Goal: Contribute content: Contribute content

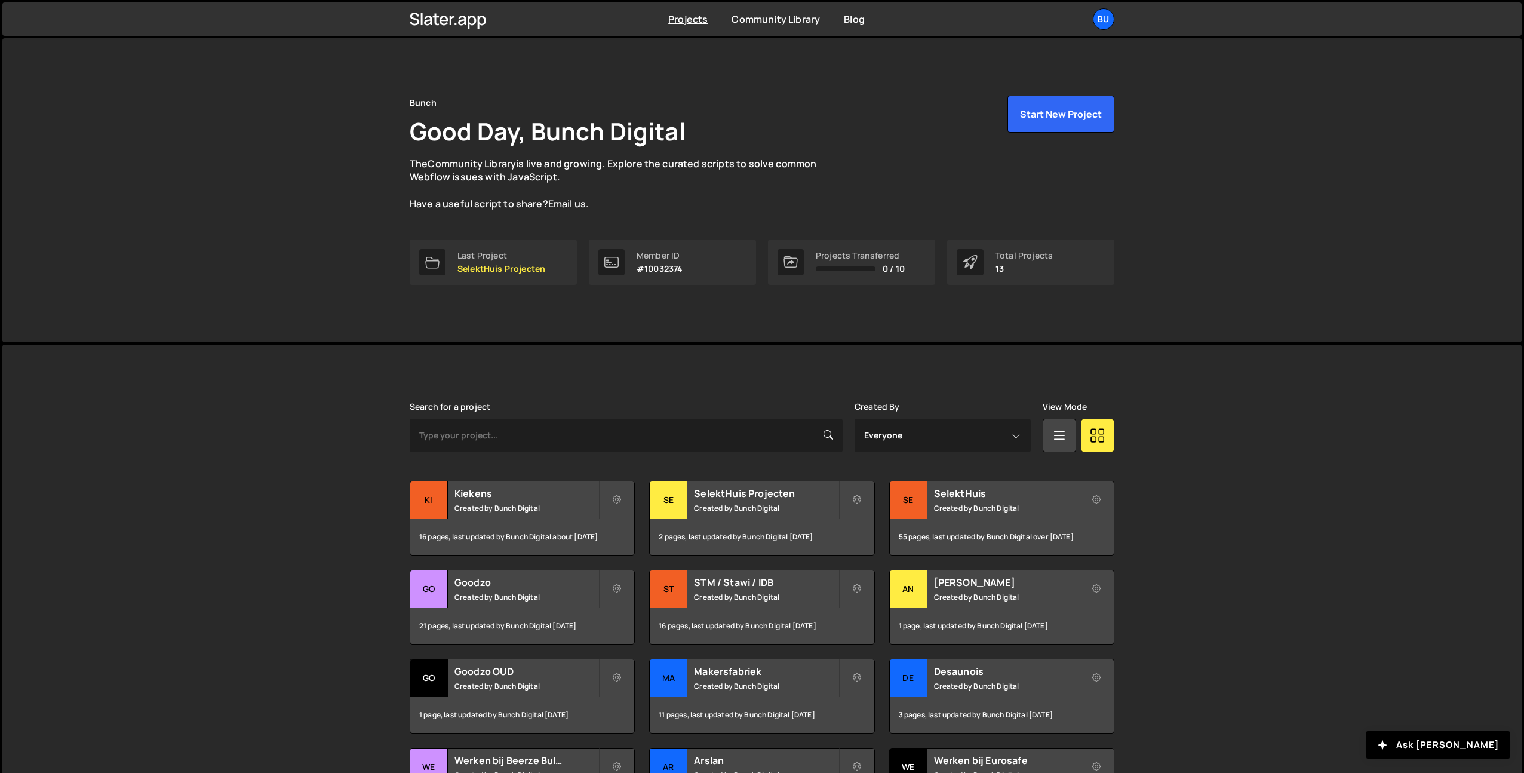
click at [1253, 462] on div "Slater is designed for desktop use. Please use a larger screen to access the fu…" at bounding box center [762, 630] width 1520 height 571
click at [986, 499] on h2 "SelektHuis" at bounding box center [1006, 493] width 144 height 13
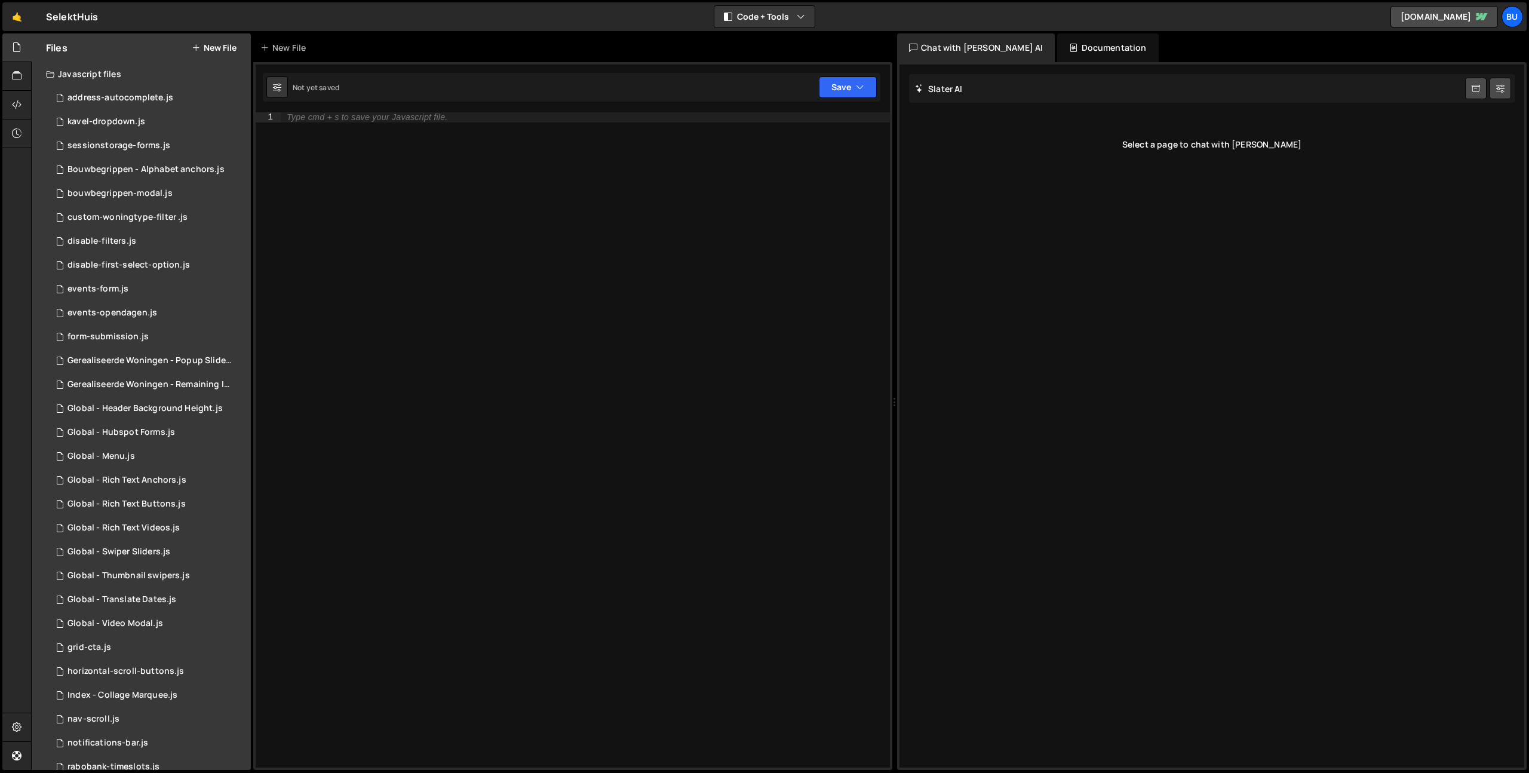
click at [217, 48] on button "New File" at bounding box center [214, 48] width 45 height 10
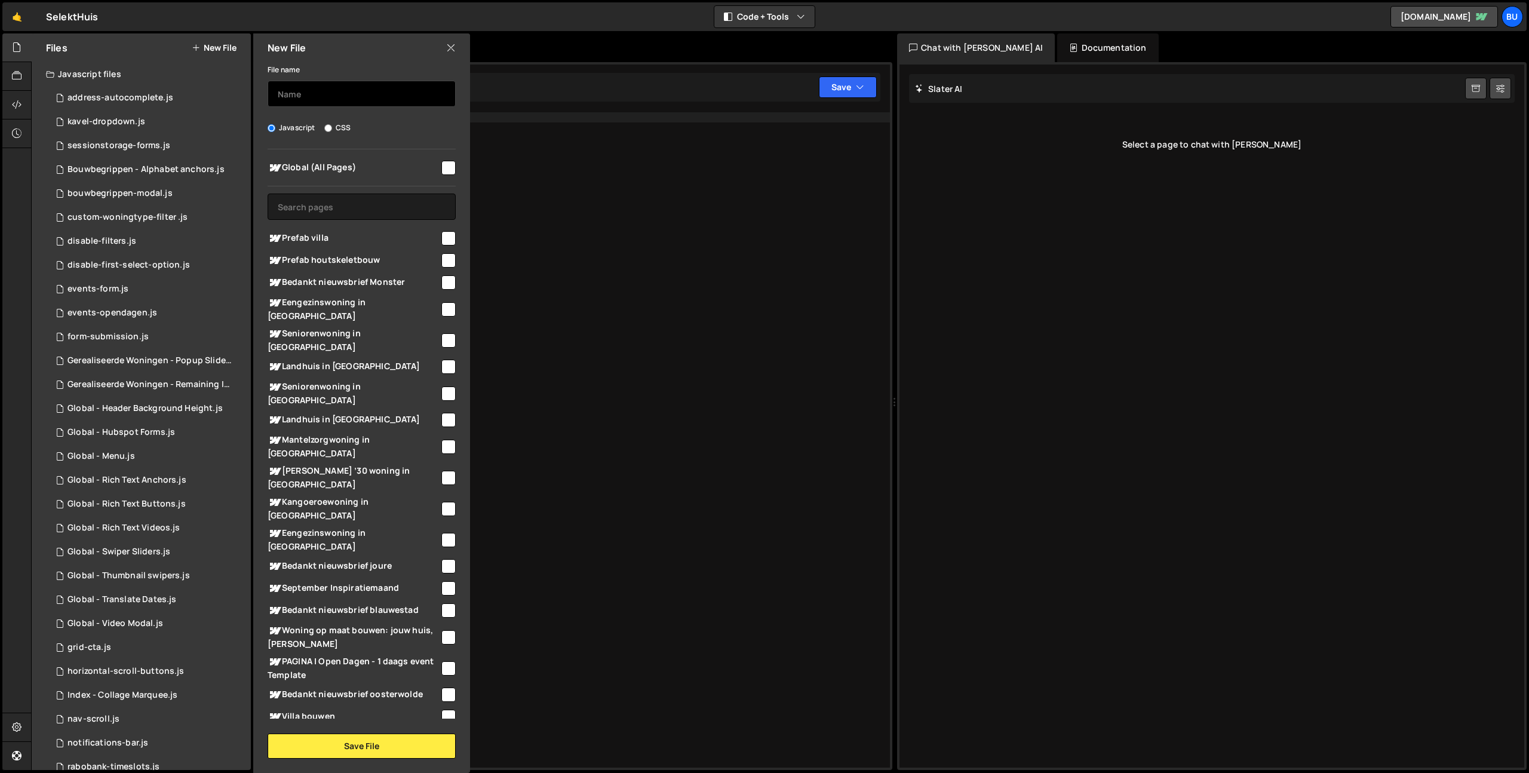
click at [335, 97] on input "text" at bounding box center [362, 94] width 188 height 26
type input "blog-canonicals"
drag, startPoint x: 382, startPoint y: 201, endPoint x: 366, endPoint y: 200, distance: 16.2
click at [382, 201] on input "text" at bounding box center [362, 207] width 188 height 26
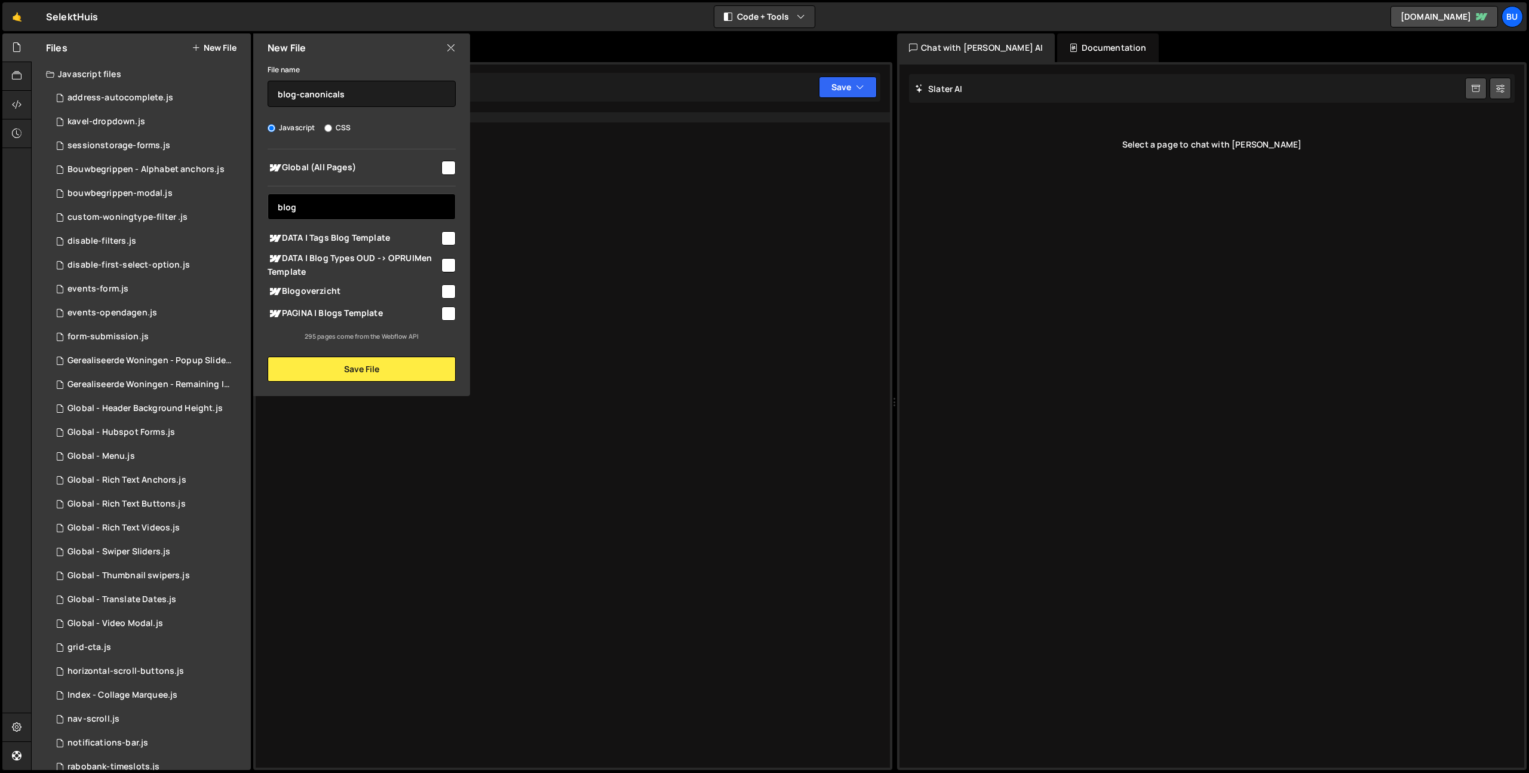
type input "blog"
click at [450, 290] on input "checkbox" at bounding box center [448, 291] width 14 height 14
checkbox input "true"
click at [368, 368] on button "Save File" at bounding box center [362, 369] width 188 height 25
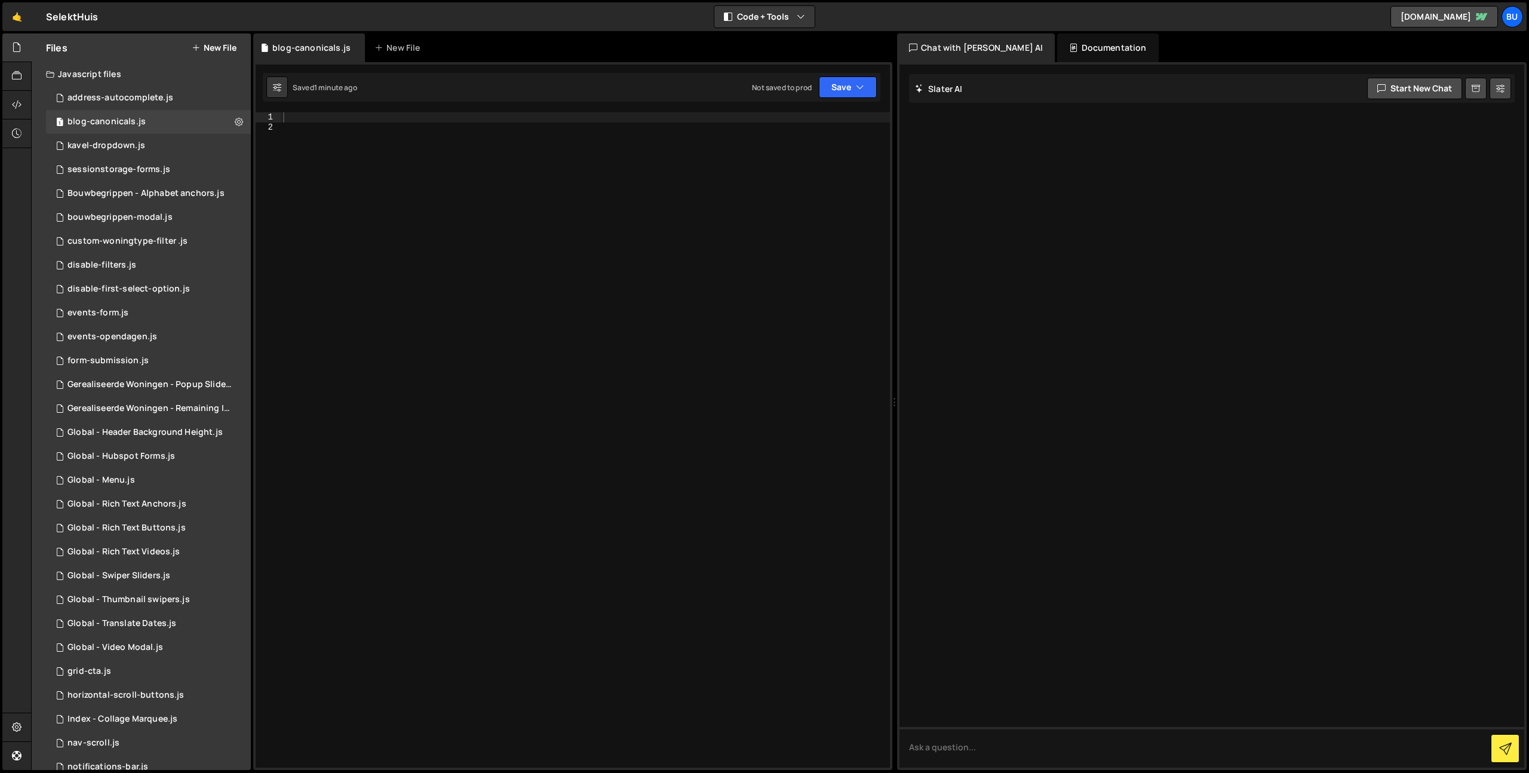
click at [391, 116] on div at bounding box center [585, 449] width 609 height 675
paste textarea "})();"
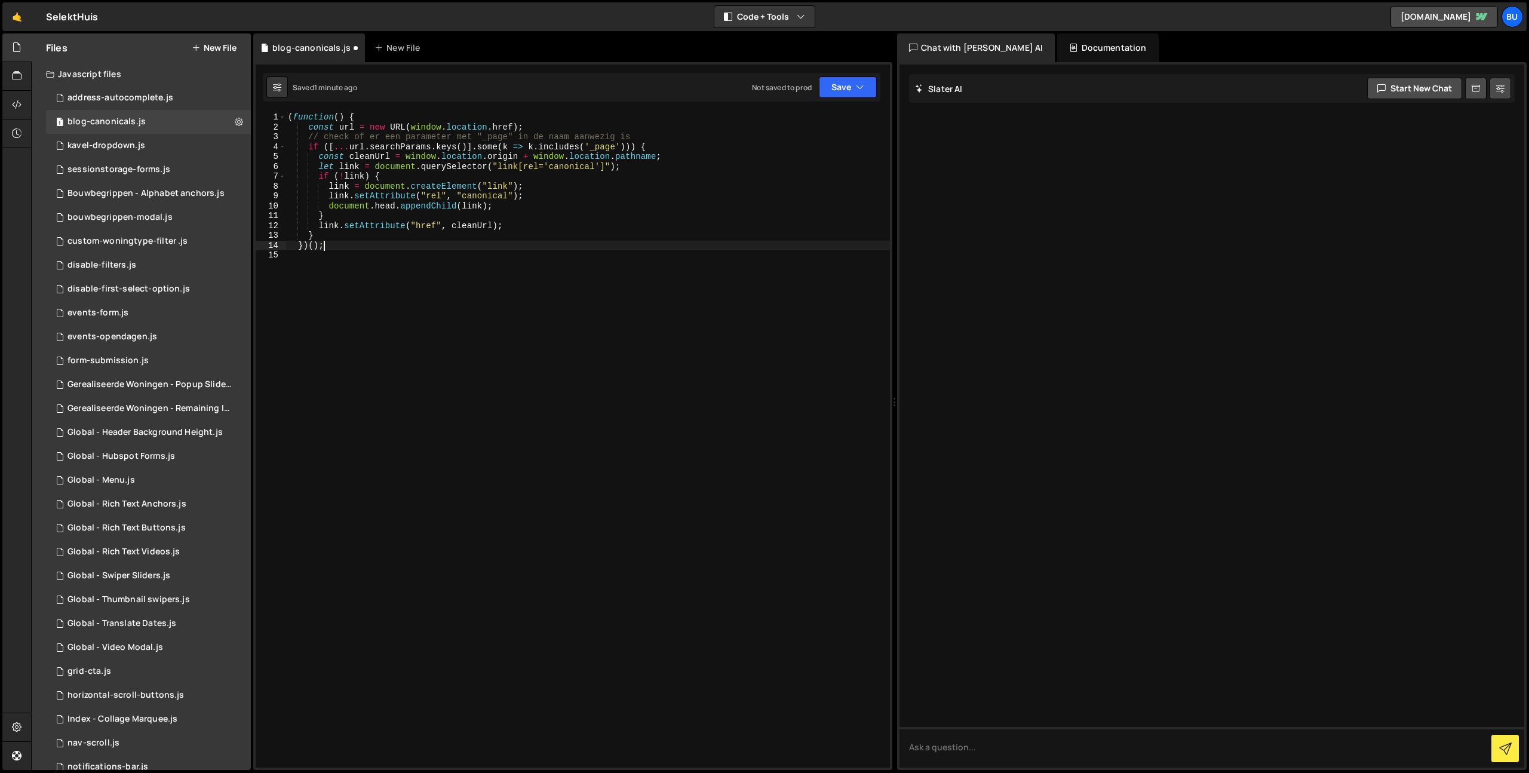
click at [374, 171] on div "( function ( ) { const url = new URL ( window . location . href ) ; // check of…" at bounding box center [588, 449] width 604 height 675
click at [432, 209] on div "( function ( ) { const url = new URL ( window . location . href ) ; // check of…" at bounding box center [588, 449] width 604 height 675
type textarea "document.head.appendChild(link);"
click at [239, 115] on button at bounding box center [239, 122] width 22 height 22
click at [322, 148] on button "Edit File Settings" at bounding box center [311, 147] width 117 height 24
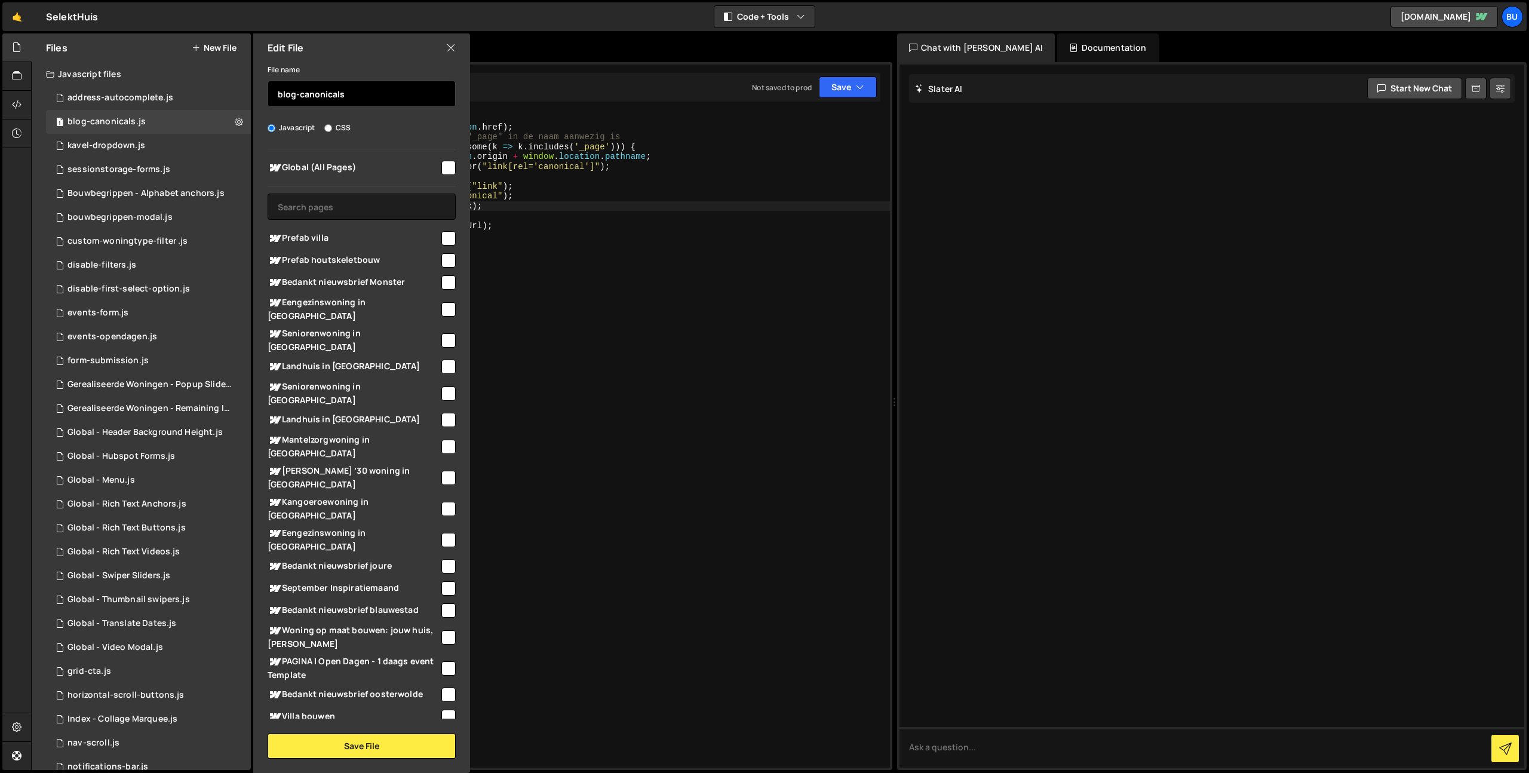
click at [287, 92] on input "blog-canonicals" at bounding box center [362, 94] width 188 height 26
type input "overview-pages-canonicals"
drag, startPoint x: 375, startPoint y: 740, endPoint x: 373, endPoint y: 730, distance: 10.3
click at [374, 740] on button "Save File" at bounding box center [362, 746] width 188 height 25
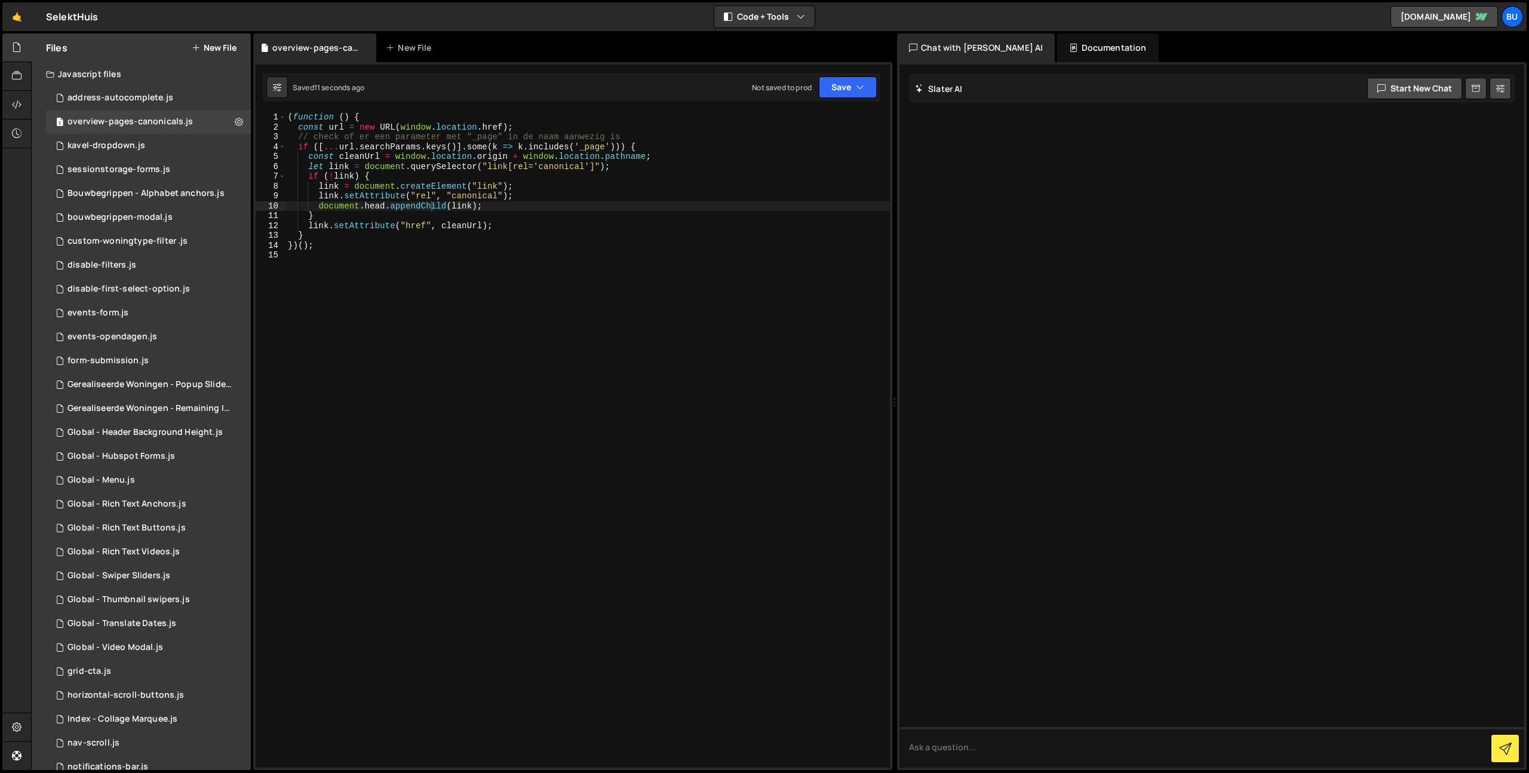
click at [533, 229] on div "( function ( ) { const url = new URL ( window . location . href ) ; // check of…" at bounding box center [588, 449] width 604 height 675
drag, startPoint x: 579, startPoint y: 200, endPoint x: 584, endPoint y: 190, distance: 11.5
click at [579, 200] on div "( function ( ) { const url = new URL ( window . location . href ) ; // check of…" at bounding box center [588, 449] width 604 height 675
click at [604, 191] on div "( function ( ) { const url = new URL ( window . location . href ) ; // check of…" at bounding box center [588, 449] width 604 height 675
click at [693, 181] on div "( function ( ) { const url = new URL ( window . location . href ) ; // check of…" at bounding box center [588, 449] width 604 height 675
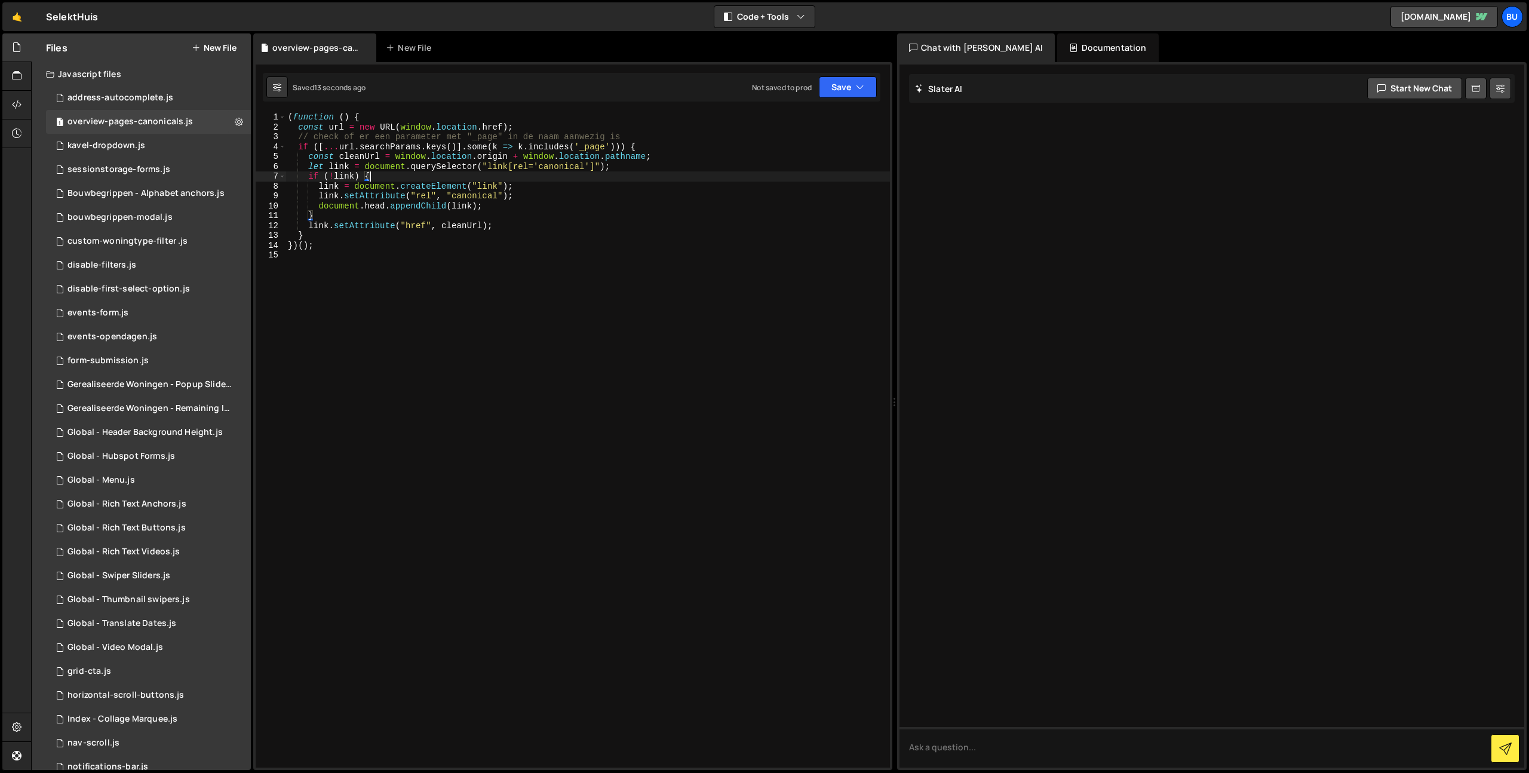
click at [715, 168] on div "( function ( ) { const url = new URL ( window . location . href ) ; // check of…" at bounding box center [588, 449] width 604 height 675
click at [559, 116] on div "( function ( ) { const url = new URL ( window . location . href ) ; // check of…" at bounding box center [588, 449] width 604 height 675
type textarea "(function () {"
type textarea "/"
drag, startPoint x: 854, startPoint y: 88, endPoint x: 845, endPoint y: 97, distance: 12.7
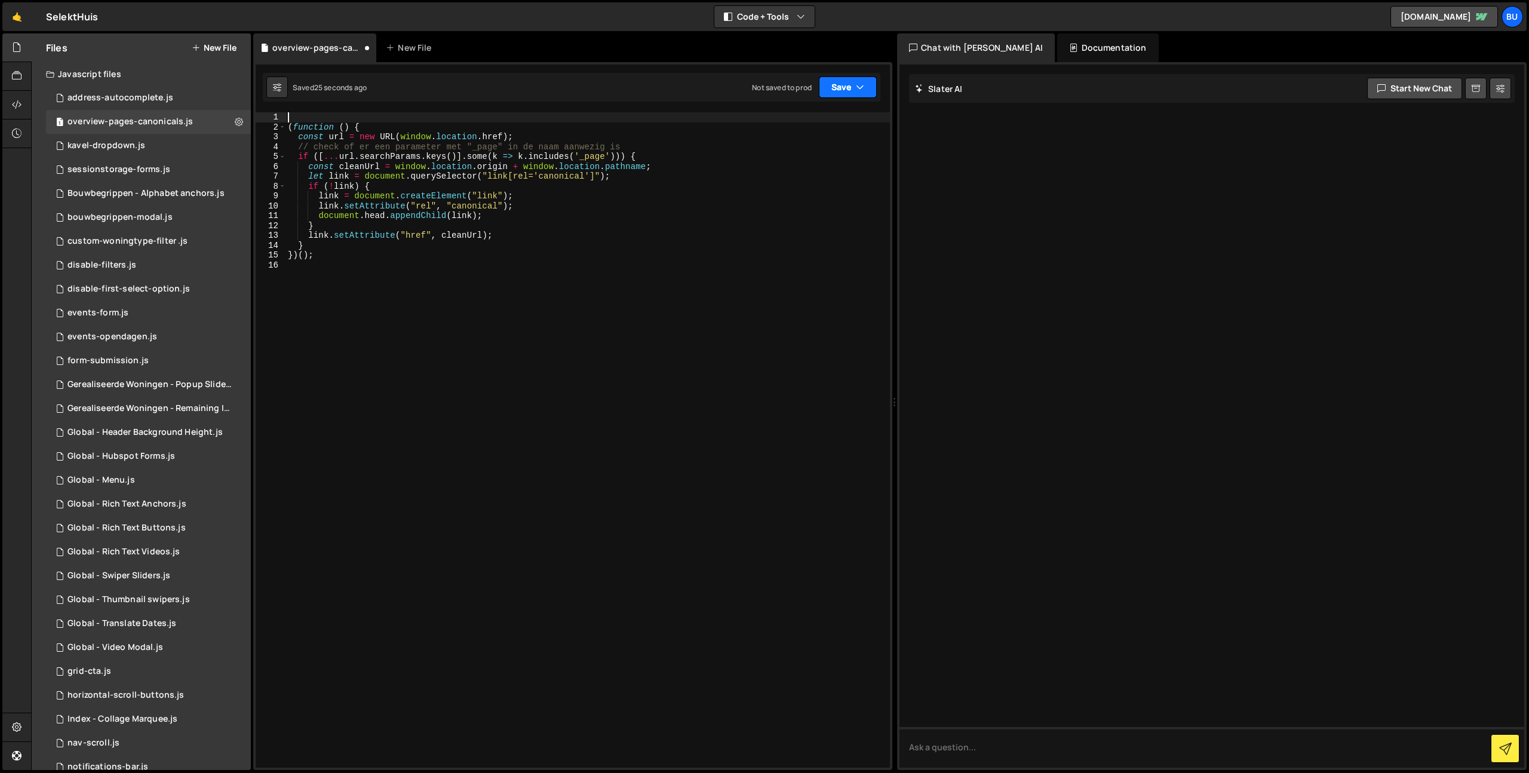
click at [854, 88] on button "Save" at bounding box center [848, 87] width 58 height 22
click at [832, 112] on div "Save to Staging S" at bounding box center [807, 117] width 124 height 12
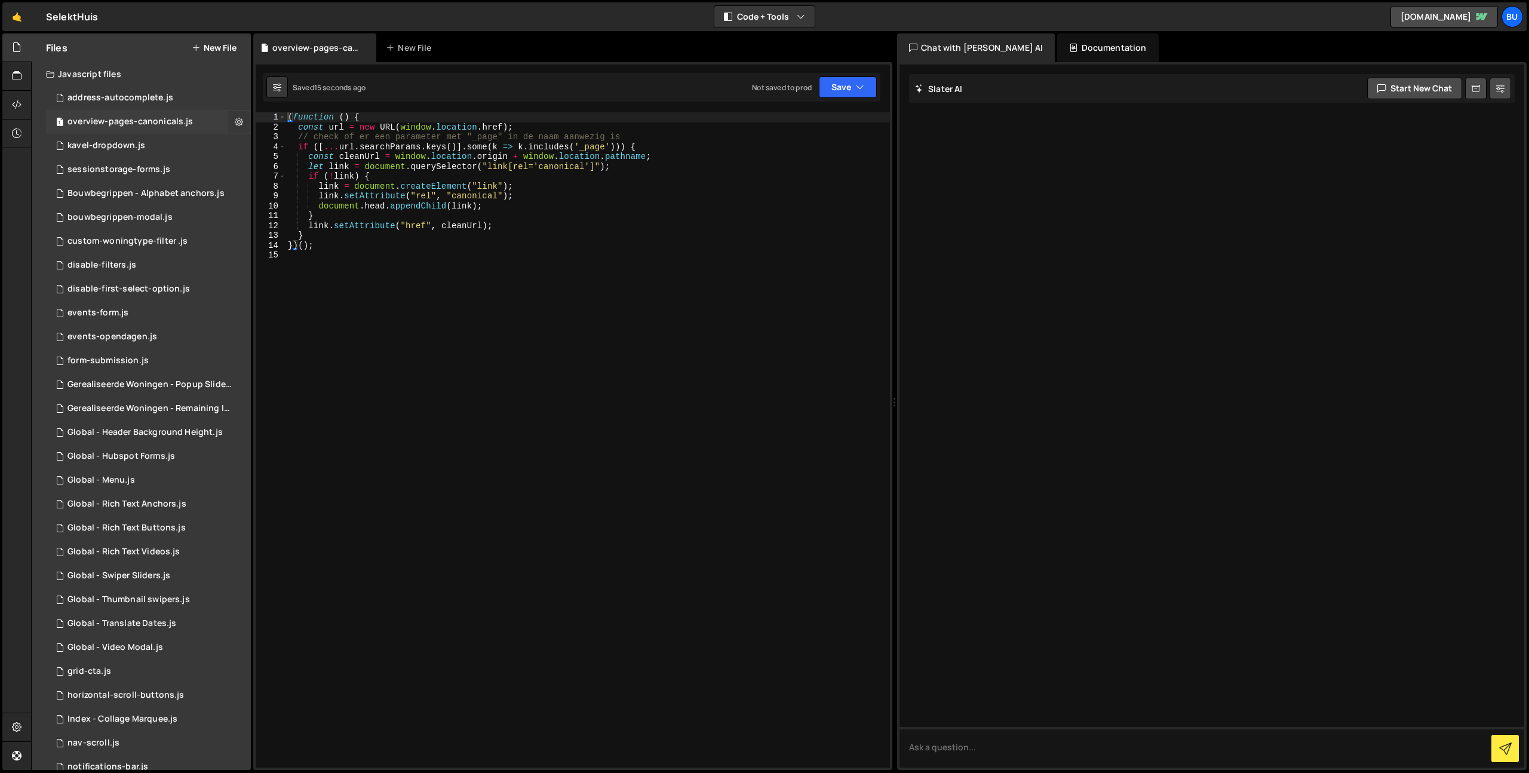
click at [237, 121] on icon at bounding box center [239, 121] width 8 height 11
type input "overview-pages-canonicals"
radio input "true"
checkbox input "true"
click at [323, 144] on button "Edit File Settings" at bounding box center [311, 147] width 117 height 24
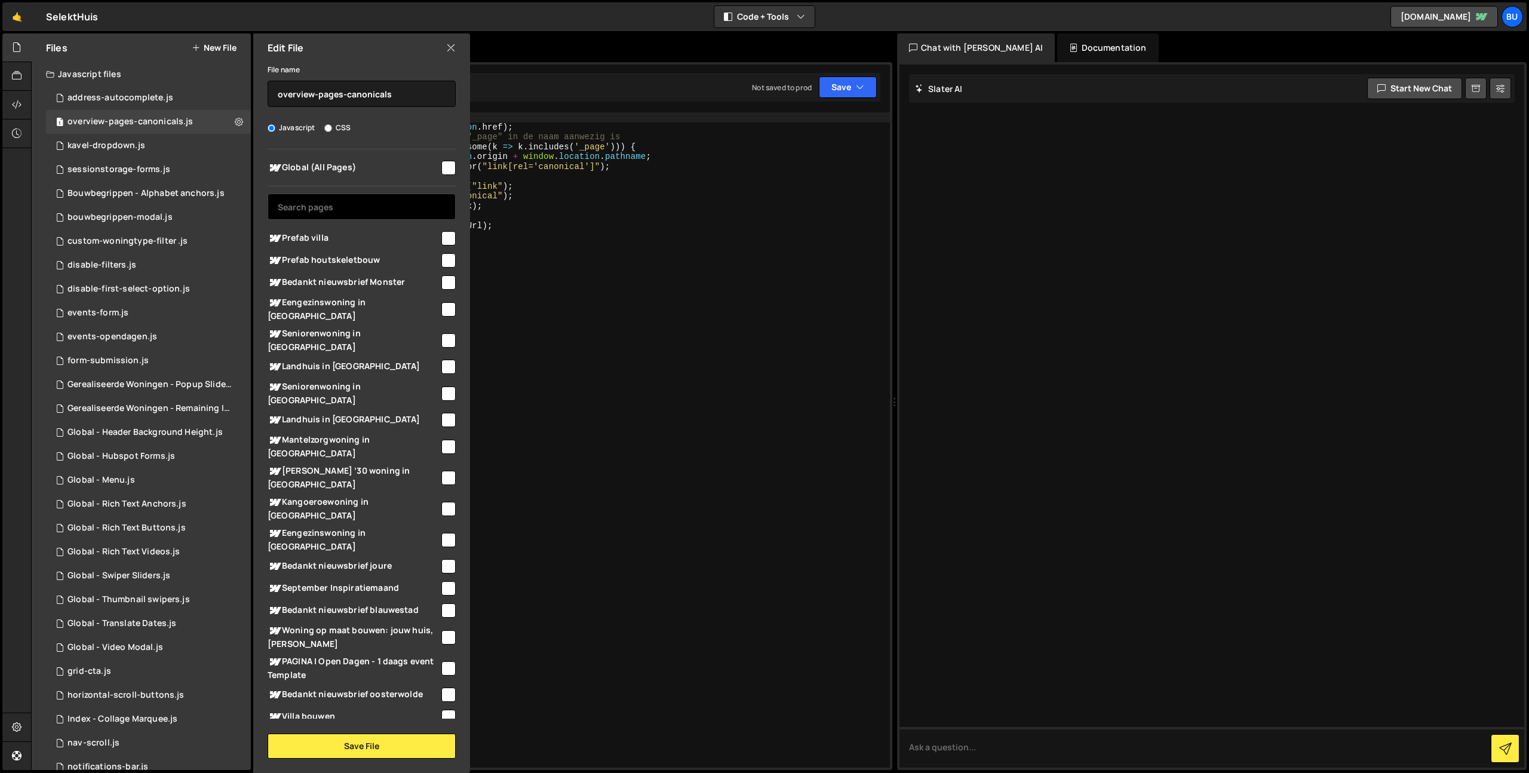
click at [386, 206] on input "text" at bounding box center [362, 207] width 188 height 26
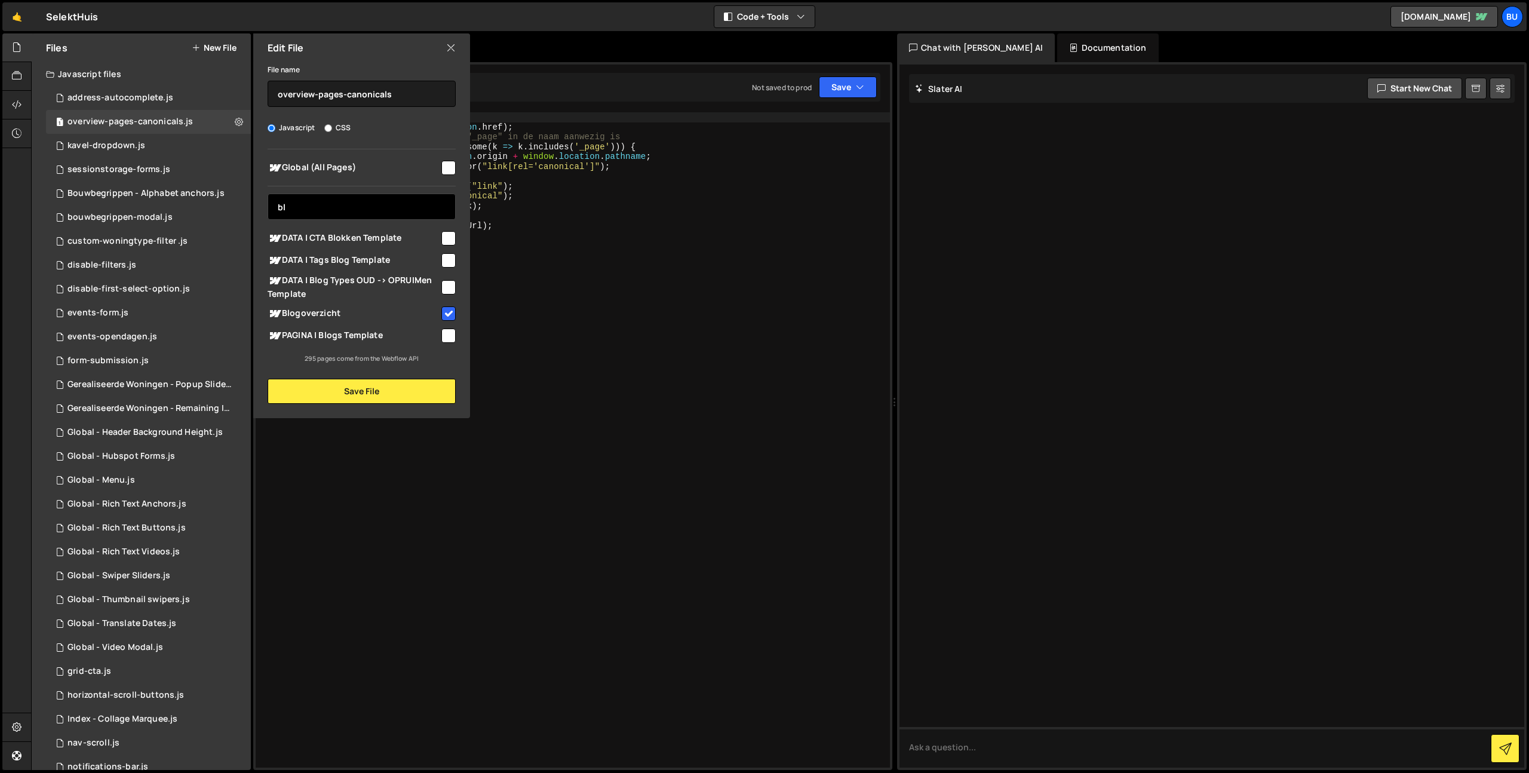
type input "b"
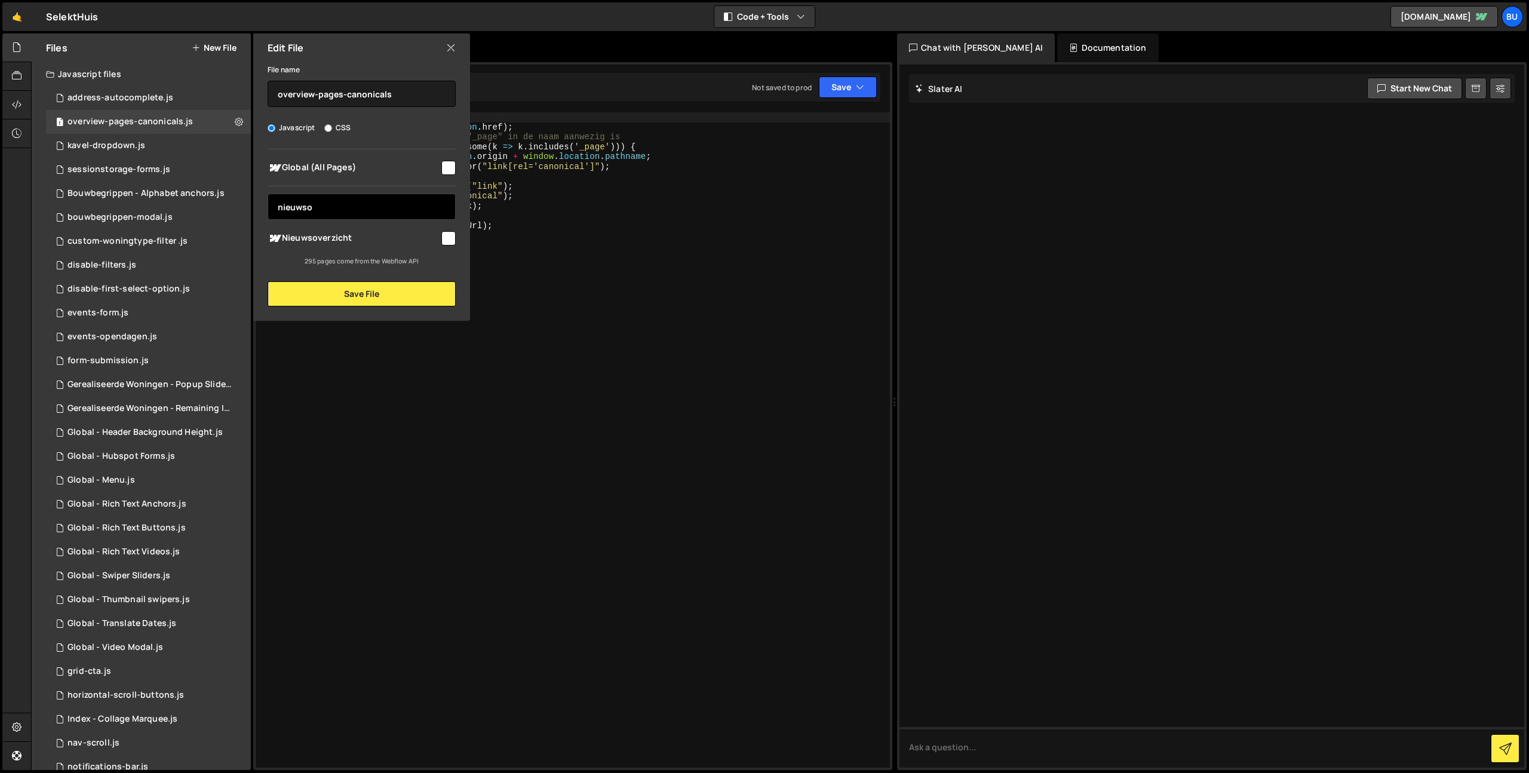
type input "nieuwso"
drag, startPoint x: 447, startPoint y: 240, endPoint x: 450, endPoint y: 231, distance: 9.4
click at [447, 239] on input "checkbox" at bounding box center [448, 238] width 14 height 14
checkbox input "true"
drag, startPoint x: 391, startPoint y: 202, endPoint x: 246, endPoint y: 177, distance: 147.3
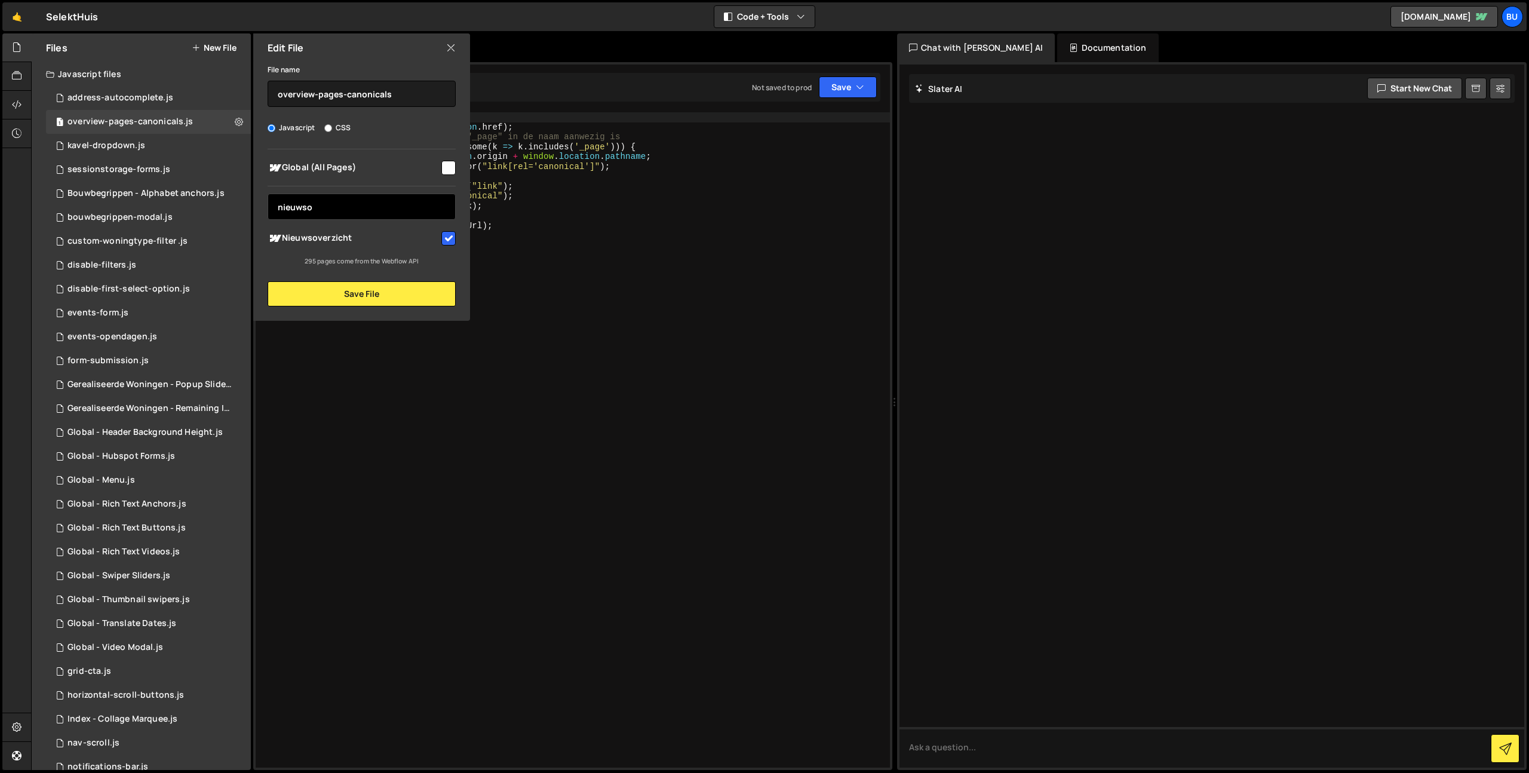
click at [252, 186] on div "Edit File File name overview-pages-canonicals Javascript CSS Global (All Pages)…" at bounding box center [360, 176] width 219 height 287
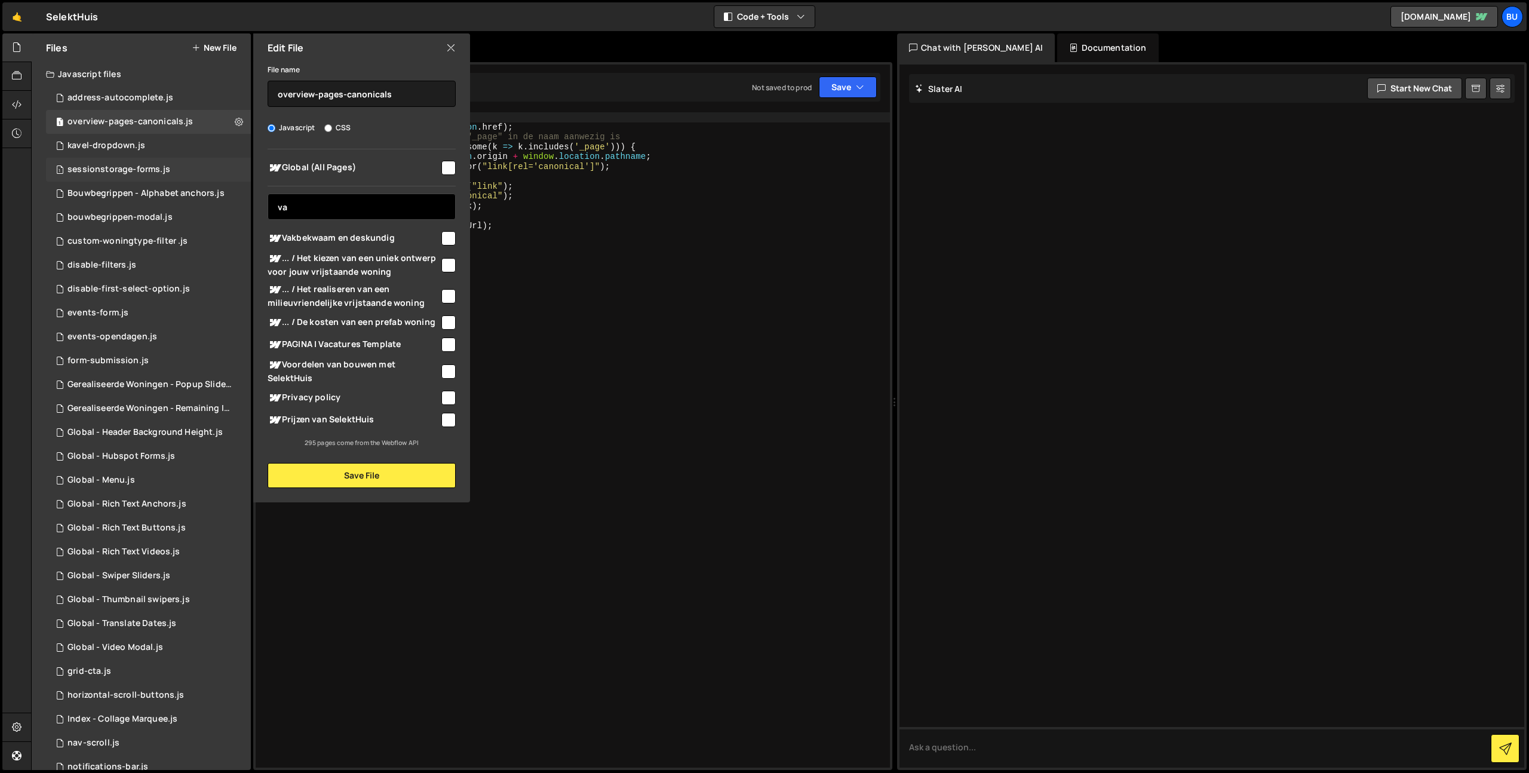
type input "v"
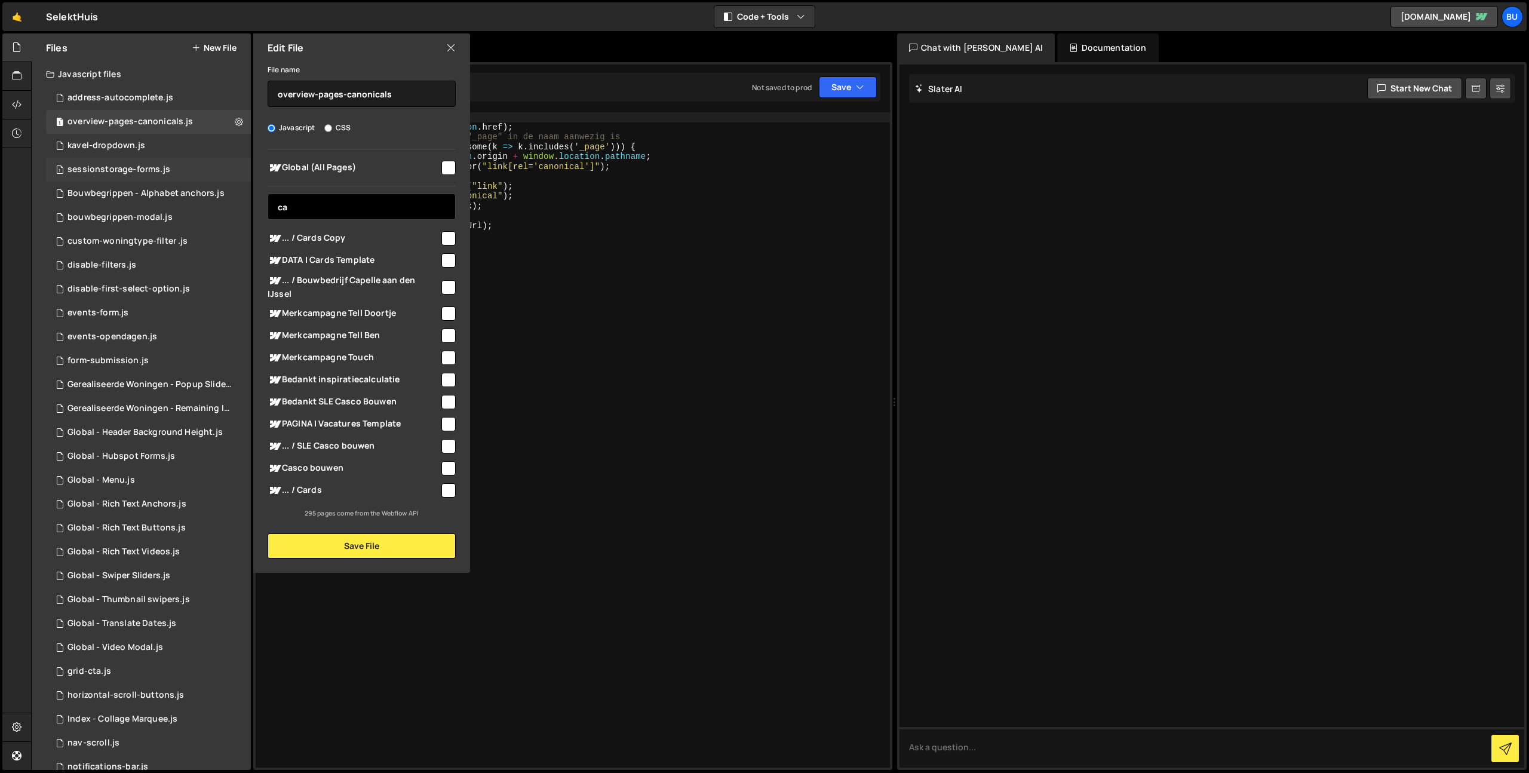
type input "c"
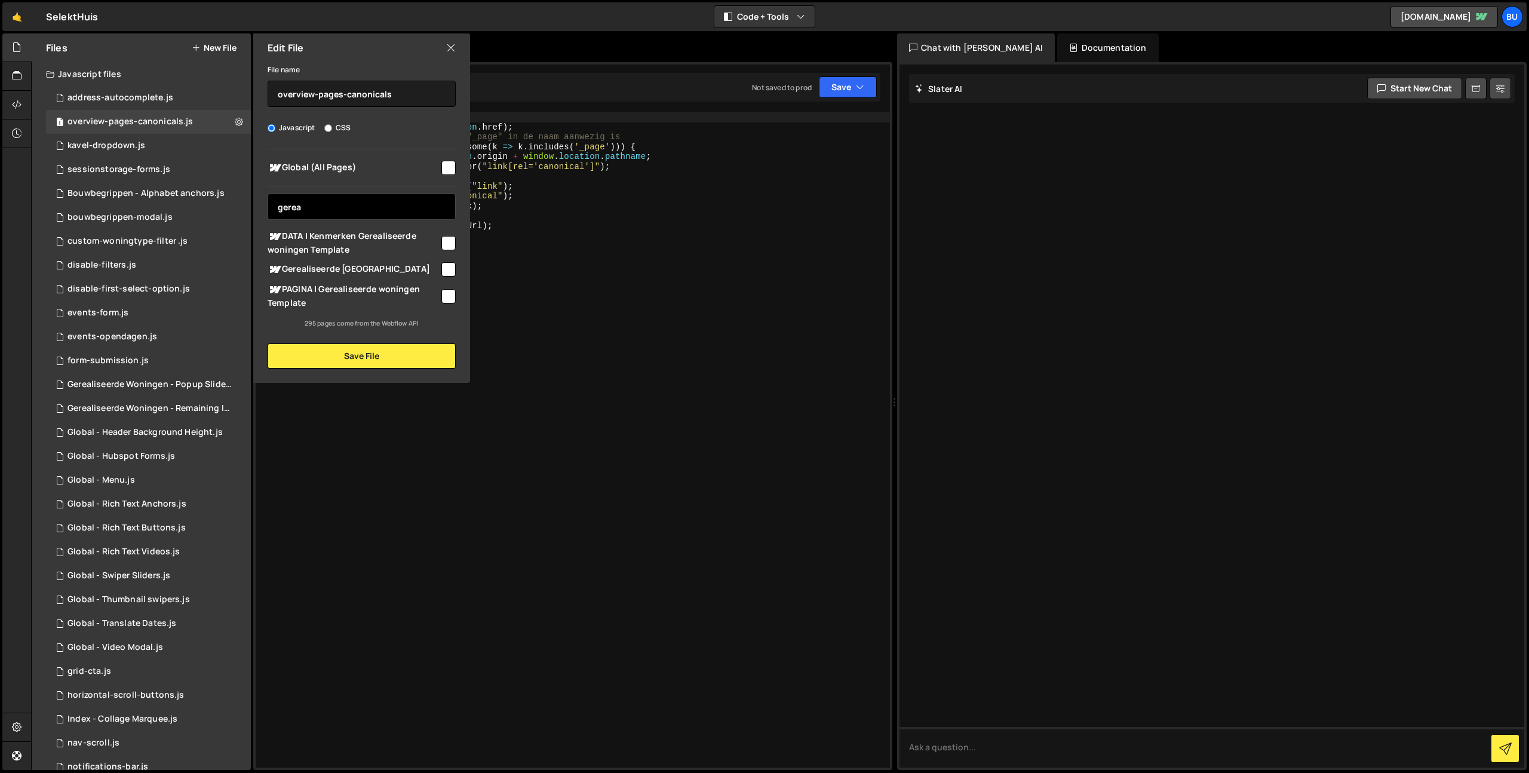
type input "gerea"
click at [449, 266] on input "checkbox" at bounding box center [448, 269] width 14 height 14
checkbox input "true"
click at [357, 208] on input "gerea" at bounding box center [362, 207] width 188 height 26
drag, startPoint x: 290, startPoint y: 194, endPoint x: 263, endPoint y: 177, distance: 31.7
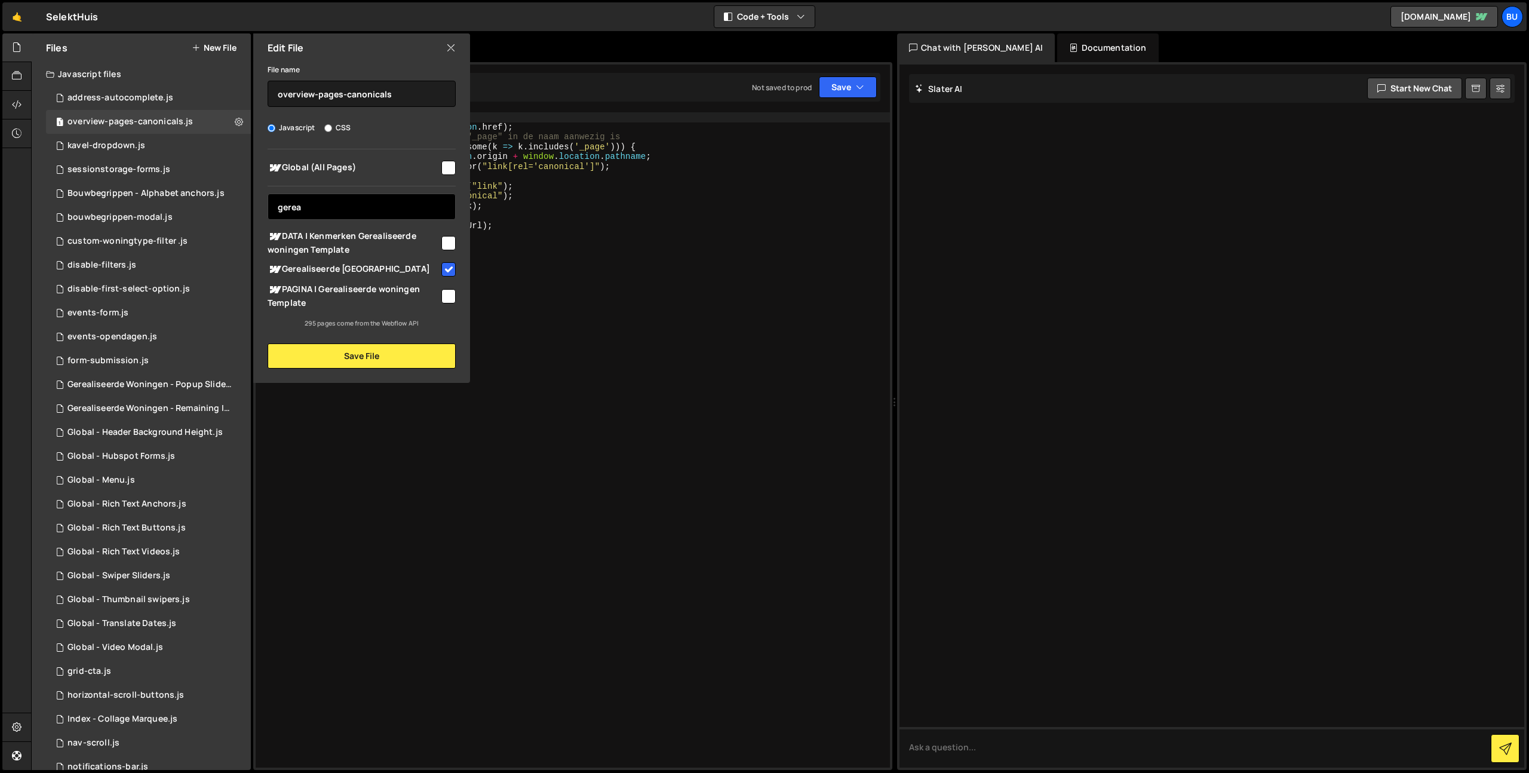
click at [258, 188] on div "Global (All Pages) gerea Prefab villa" at bounding box center [361, 238] width 217 height 179
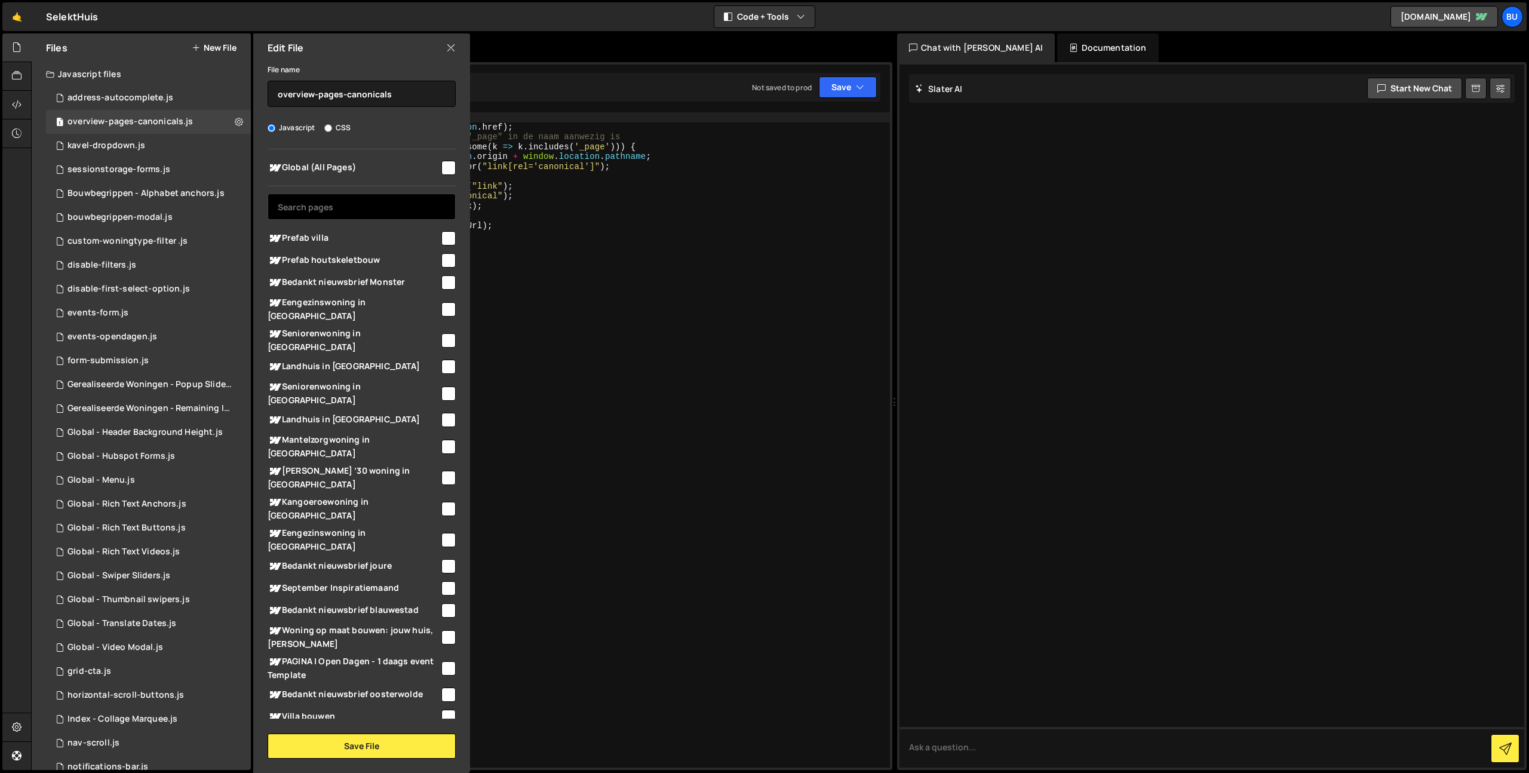
click at [345, 203] on input "text" at bounding box center [362, 207] width 188 height 26
click at [415, 93] on input "overview-pages-canonicals" at bounding box center [362, 94] width 188 height 26
click at [412, 216] on input "text" at bounding box center [362, 207] width 188 height 26
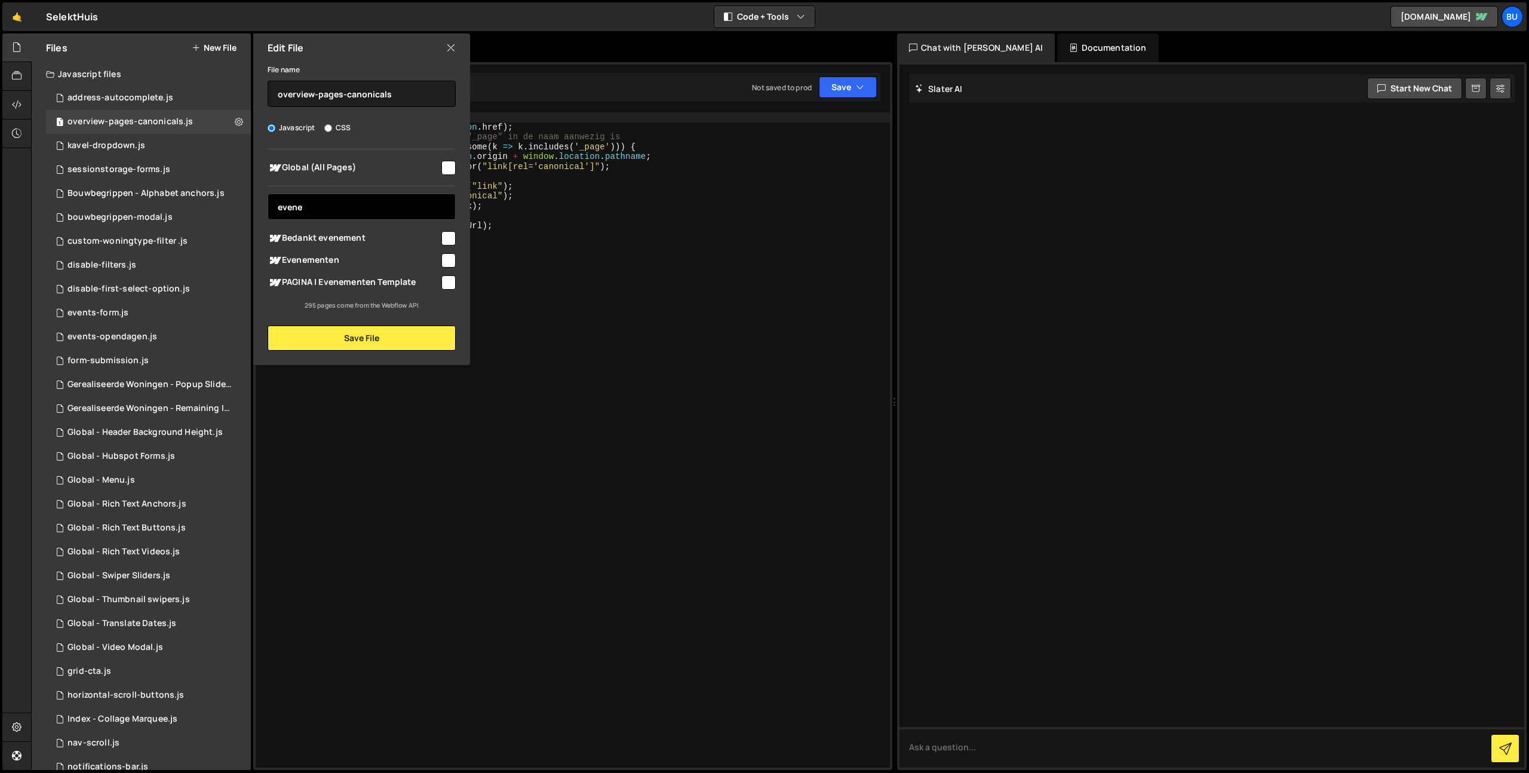
type input "evene"
click at [450, 259] on input "checkbox" at bounding box center [448, 260] width 14 height 14
checkbox input "true"
drag, startPoint x: 415, startPoint y: 205, endPoint x: 241, endPoint y: 168, distance: 178.3
click at [249, 173] on div "Files New File Javascript files 1 address-autocomplete.js 0 1 overview-pages-ca…" at bounding box center [141, 401] width 219 height 737
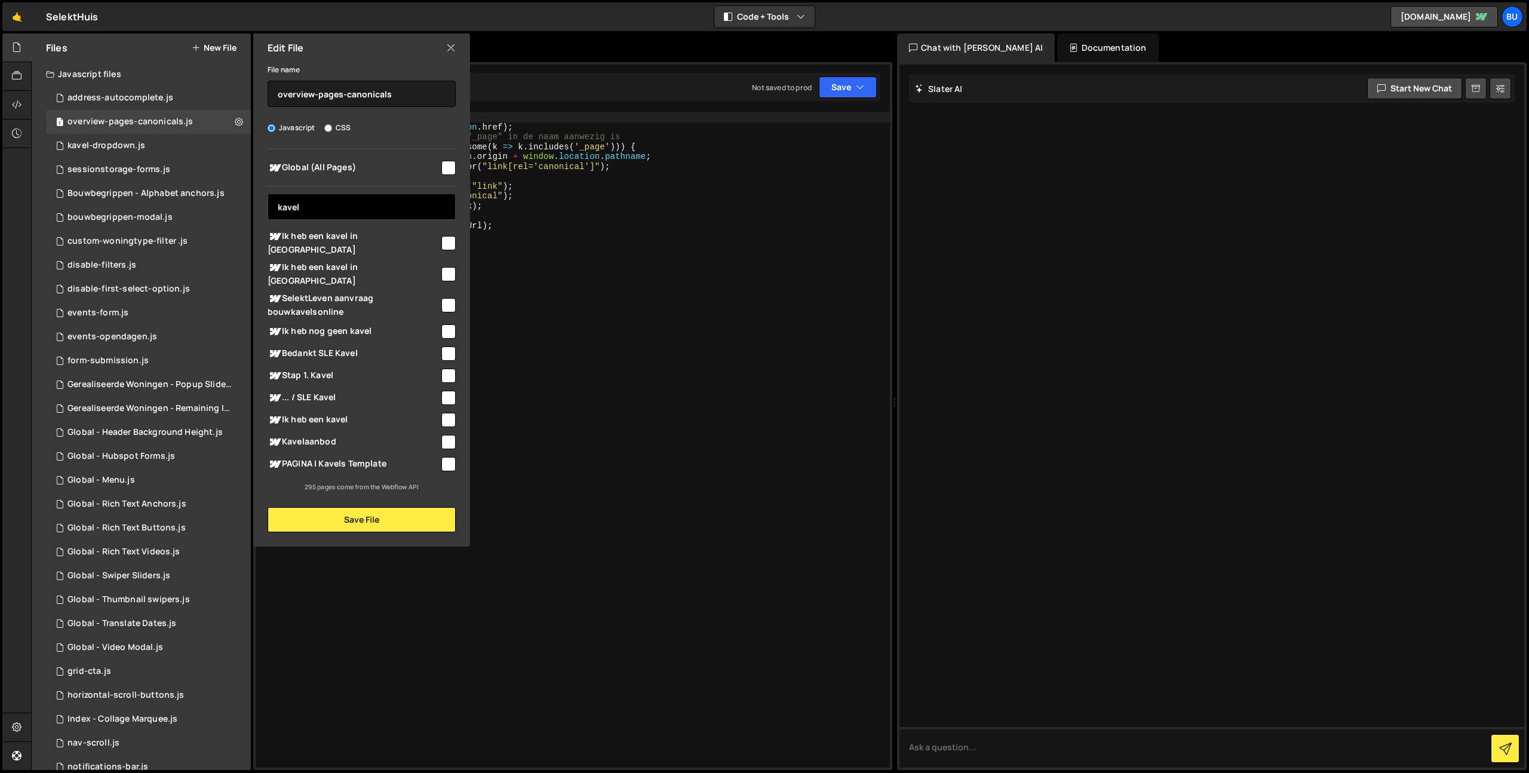
type input "kavel"
click at [447, 435] on input "checkbox" at bounding box center [448, 442] width 14 height 14
checkbox input "true"
drag, startPoint x: 312, startPoint y: 209, endPoint x: 270, endPoint y: 180, distance: 51.0
click at [240, 195] on div "Files New File Javascript files 1 address-autocomplete.js 0 1 overview-pages-ca…" at bounding box center [141, 401] width 219 height 737
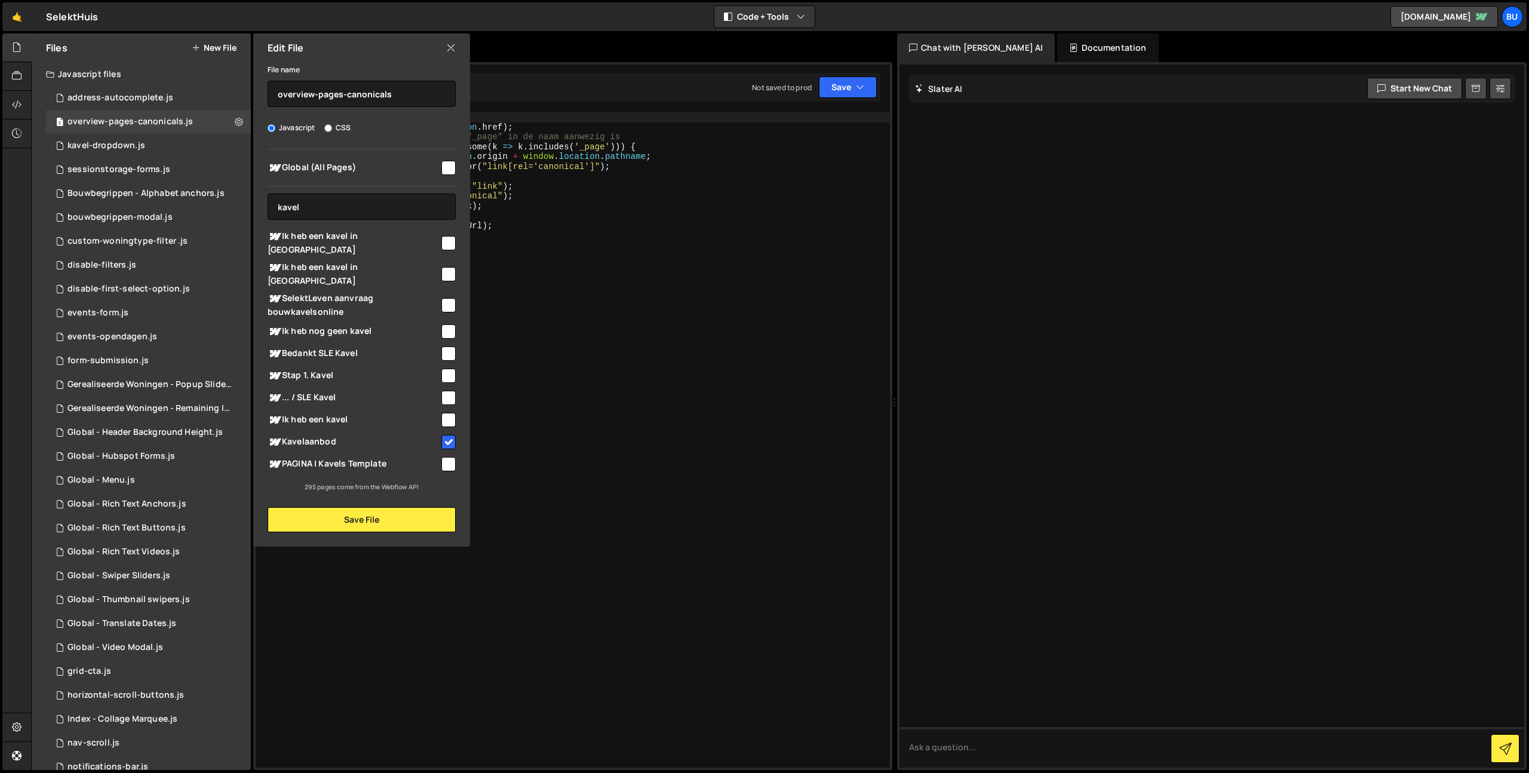
click at [702, 189] on div "( function ( ) { const url = new URL ( window . location . href ) ; // check of…" at bounding box center [588, 449] width 604 height 675
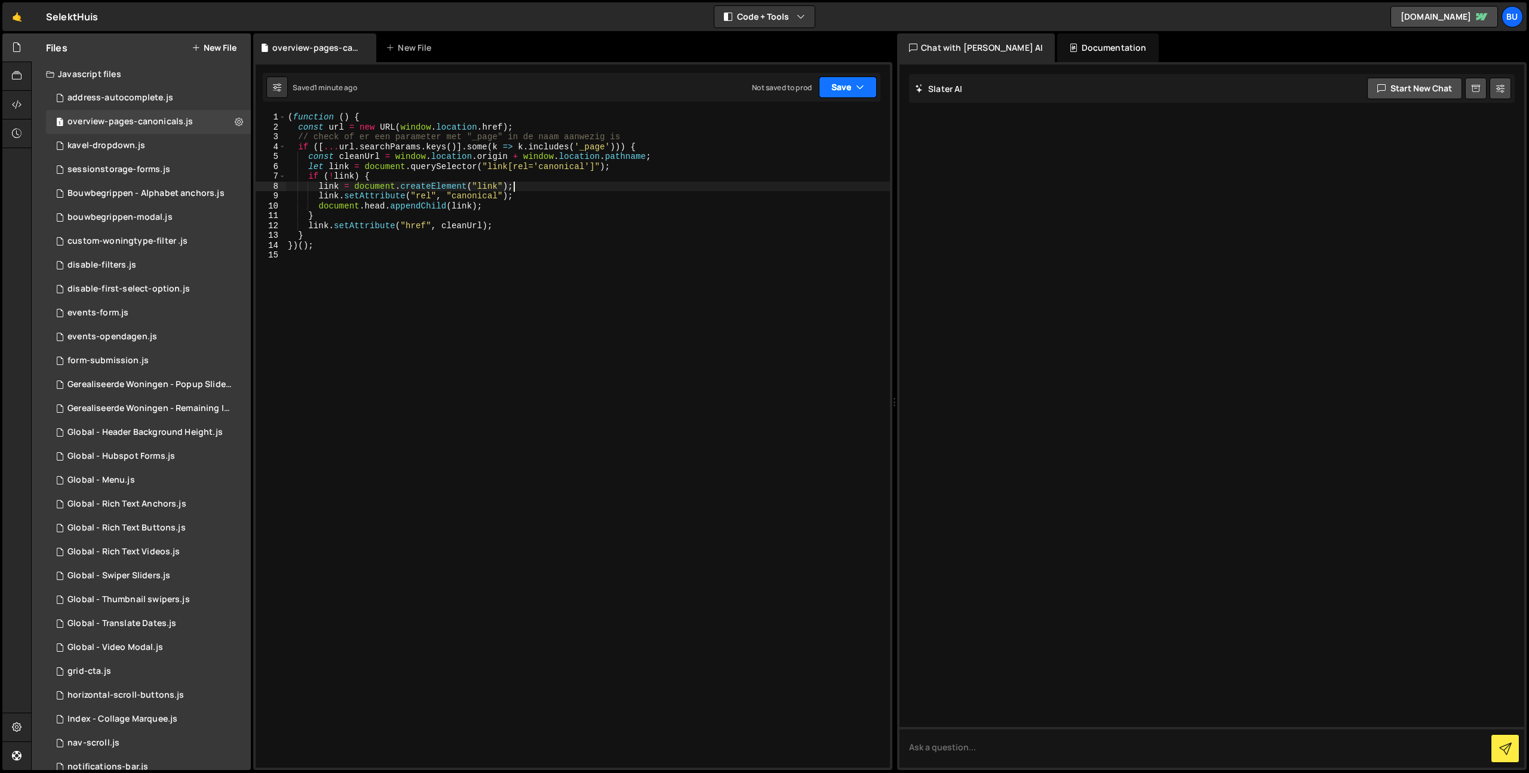
click at [858, 91] on icon "button" at bounding box center [860, 87] width 8 height 12
drag, startPoint x: 836, startPoint y: 121, endPoint x: 975, endPoint y: 42, distance: 159.7
click at [836, 121] on div "Save to Staging S" at bounding box center [807, 117] width 124 height 12
click at [567, 137] on div "( function ( ) { const url = new URL ( window . location . href ) ; // check of…" at bounding box center [588, 449] width 604 height 675
drag, startPoint x: 623, startPoint y: 148, endPoint x: 578, endPoint y: 159, distance: 46.2
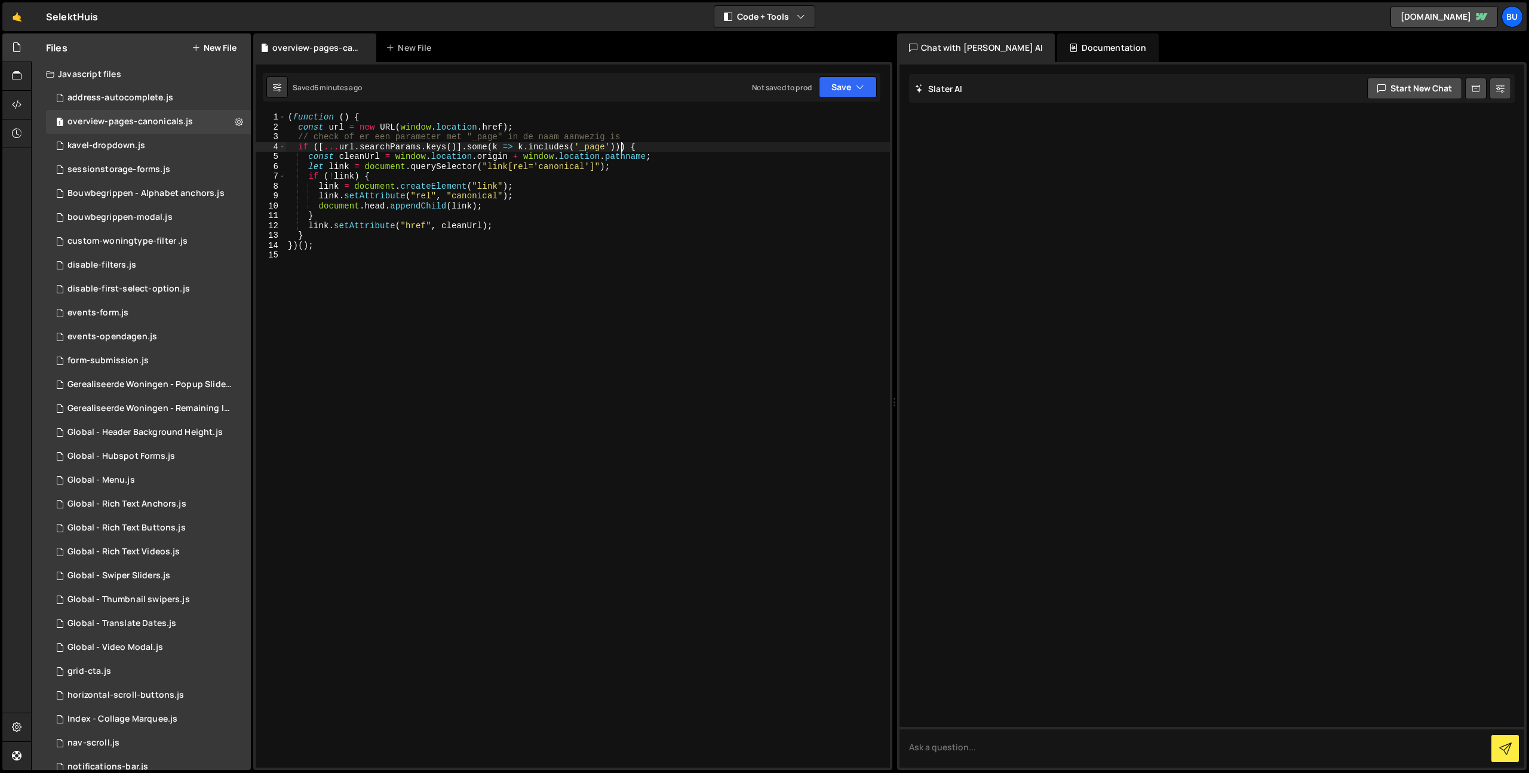
click at [623, 148] on div "( function ( ) { const url = new URL ( window . location . href ) ; // check of…" at bounding box center [588, 449] width 604 height 675
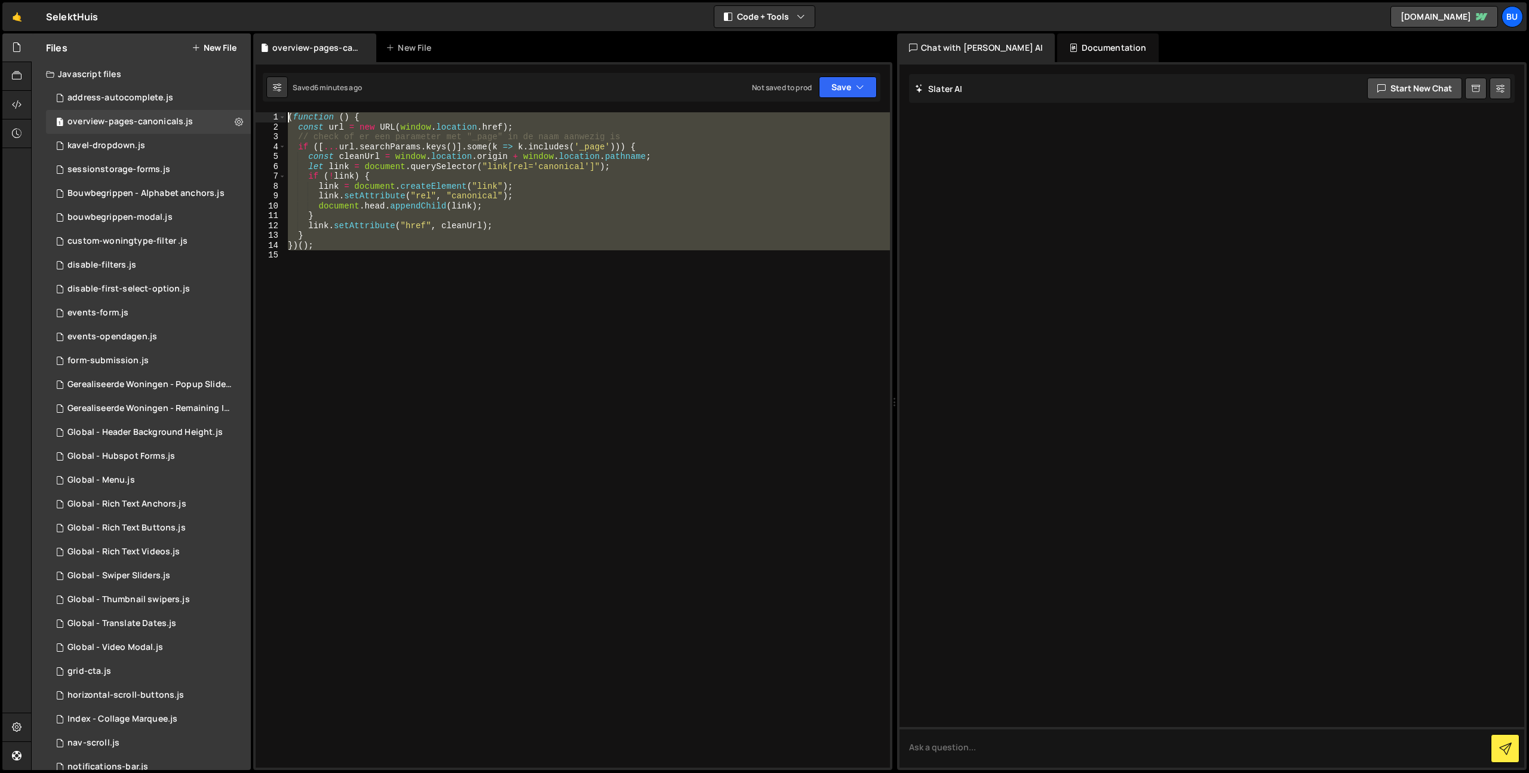
drag, startPoint x: 321, startPoint y: 243, endPoint x: 118, endPoint y: 24, distance: 298.0
click at [108, 16] on div "Hold on a sec... Are you certain you wish to leave this page? Any changes you'v…" at bounding box center [764, 386] width 1529 height 773
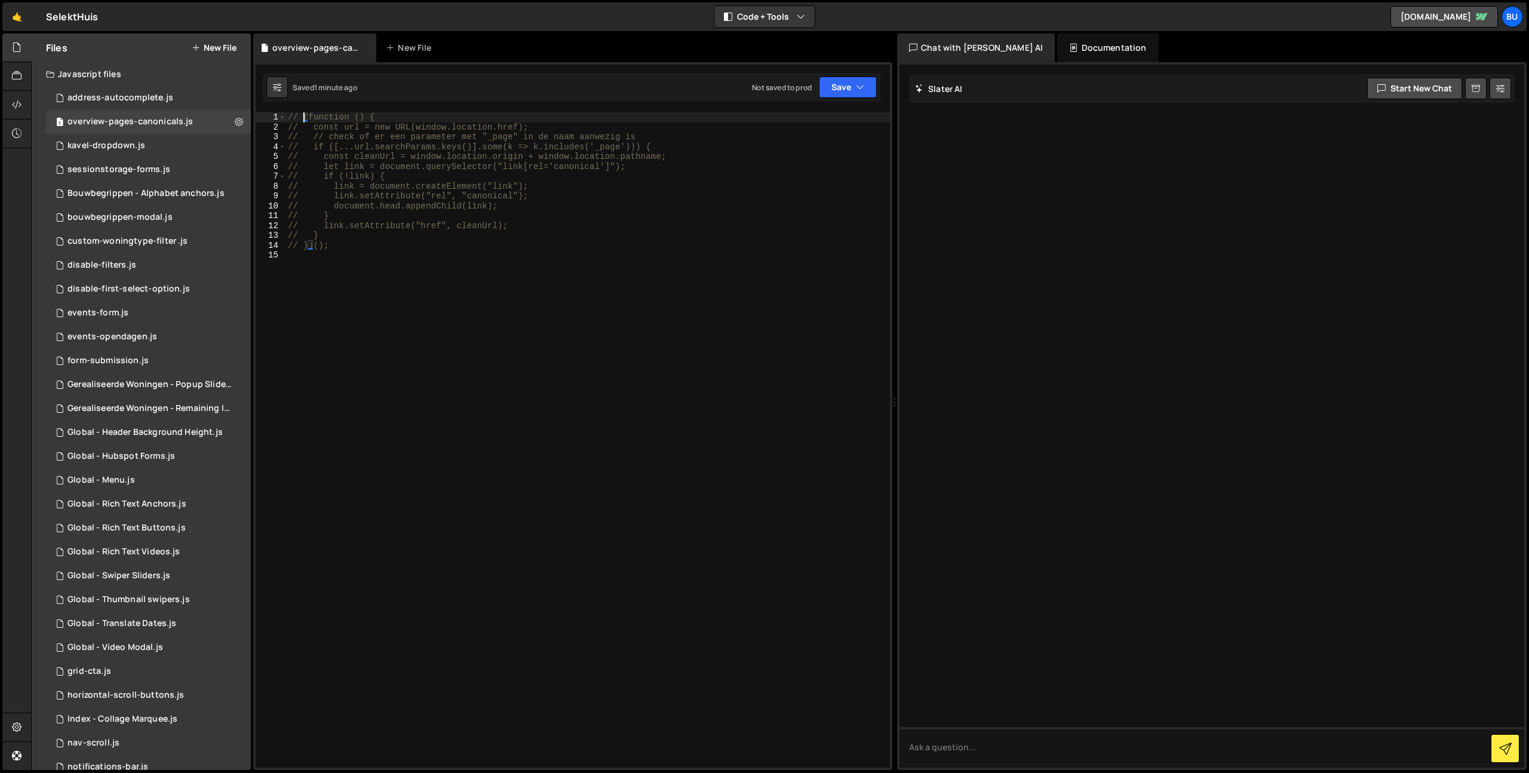
click at [463, 202] on div "// (function () { // const url = new URL(window.location.href); // // check of …" at bounding box center [588, 449] width 604 height 675
drag, startPoint x: 271, startPoint y: 153, endPoint x: 140, endPoint y: -28, distance: 223.3
click at [140, 0] on html "Projects [GEOGRAPHIC_DATA] Blog Bu Projects Your Teams Invite team member Accou…" at bounding box center [764, 386] width 1529 height 773
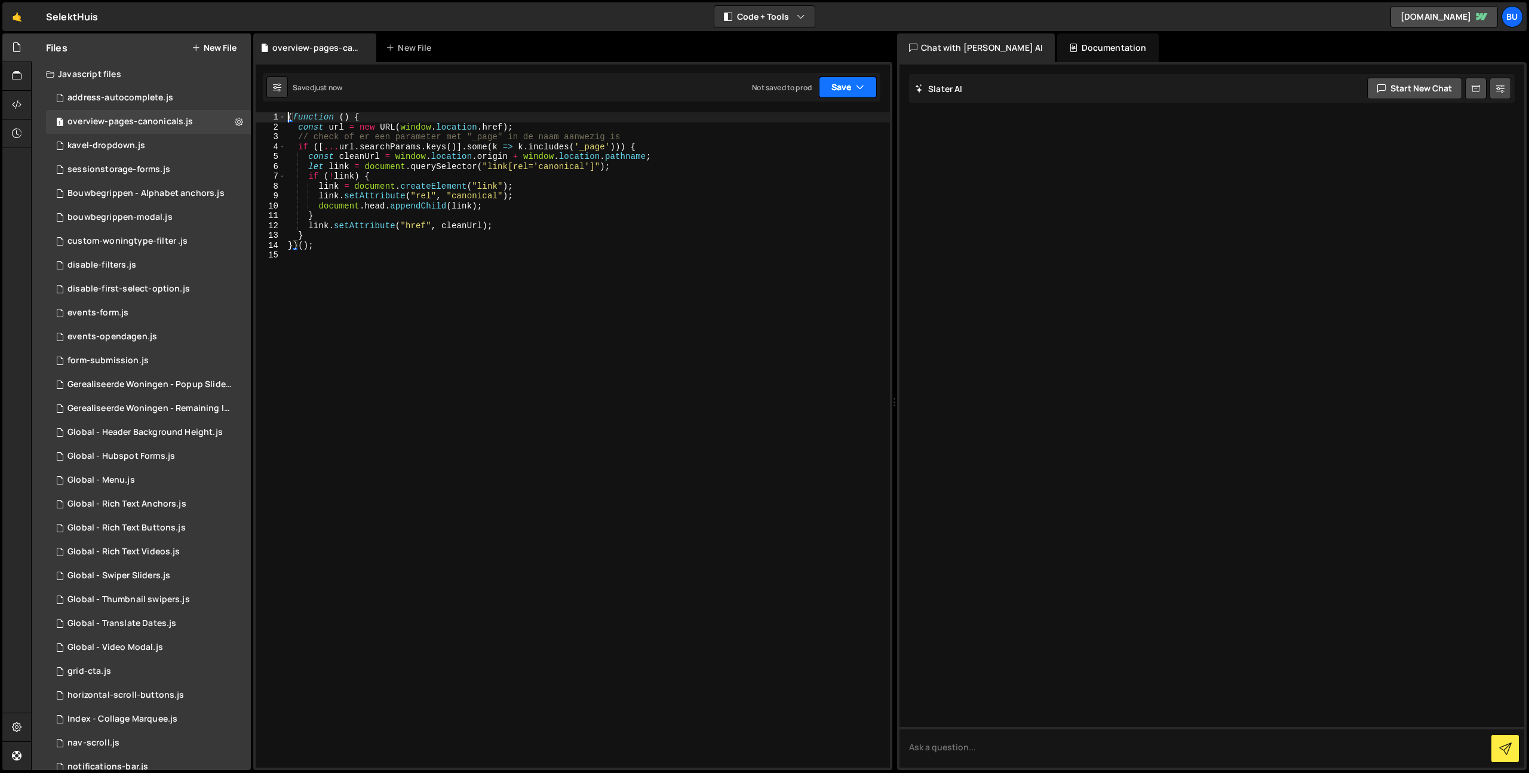
drag, startPoint x: 856, startPoint y: 93, endPoint x: 842, endPoint y: 107, distance: 20.3
click at [855, 93] on button "Save" at bounding box center [848, 87] width 58 height 22
click at [834, 115] on div "Save to Staging S" at bounding box center [807, 117] width 124 height 12
drag, startPoint x: 852, startPoint y: 91, endPoint x: 848, endPoint y: 116, distance: 26.0
click at [851, 95] on button "Save" at bounding box center [848, 87] width 58 height 22
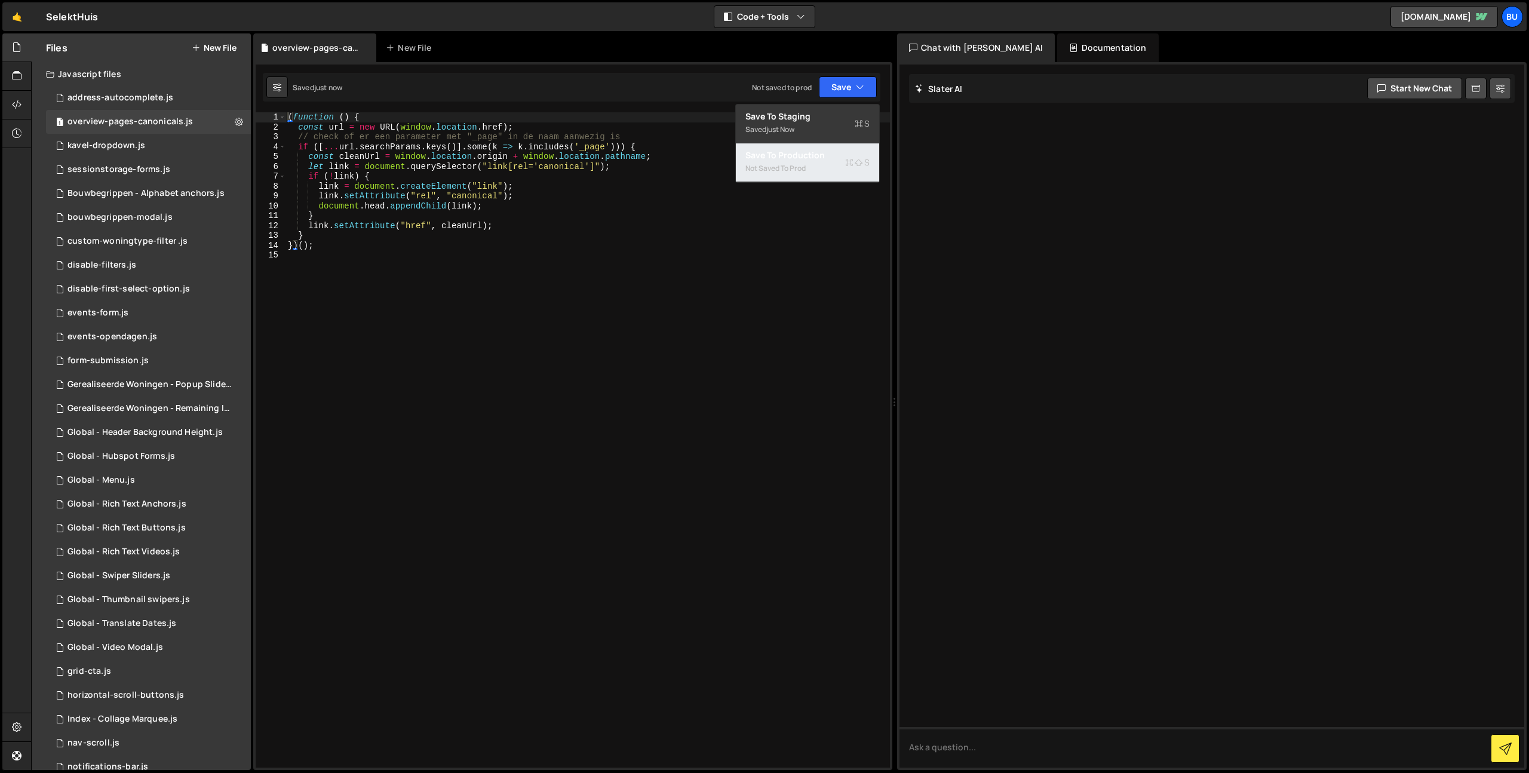
drag, startPoint x: 830, startPoint y: 161, endPoint x: 615, endPoint y: 60, distance: 237.6
click at [830, 161] on button "Save to Production S Not saved to prod" at bounding box center [807, 162] width 143 height 39
drag, startPoint x: 483, startPoint y: 250, endPoint x: 406, endPoint y: 289, distance: 85.8
click at [483, 250] on div "( function ( ) { const url = new URL ( window . location . href ) ; // check of…" at bounding box center [588, 449] width 604 height 675
drag, startPoint x: 361, startPoint y: 286, endPoint x: 133, endPoint y: -7, distance: 370.7
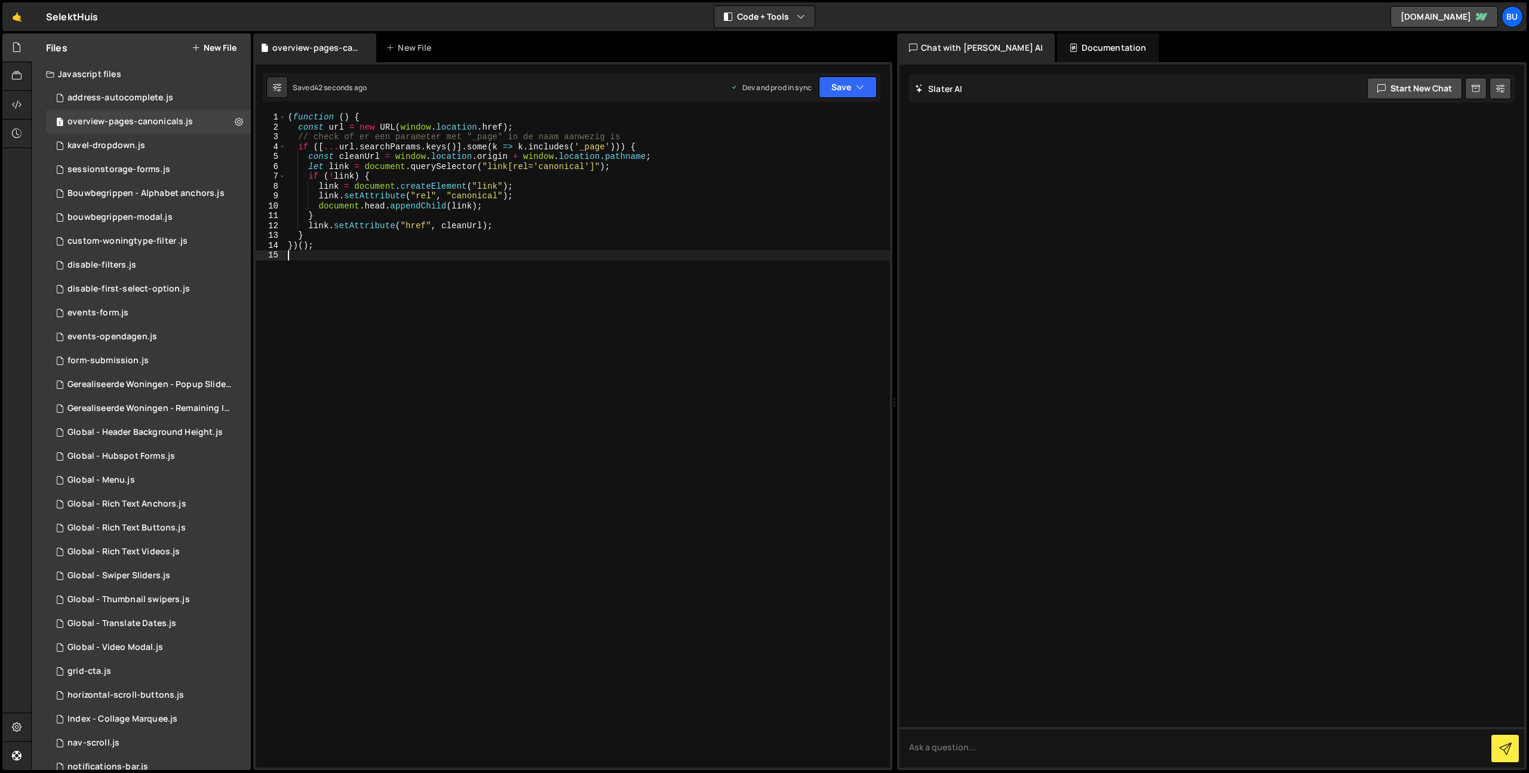
click at [133, 0] on html "Projects [GEOGRAPHIC_DATA] Blog Bu Projects Your Teams Invite team member Accou…" at bounding box center [764, 386] width 1529 height 773
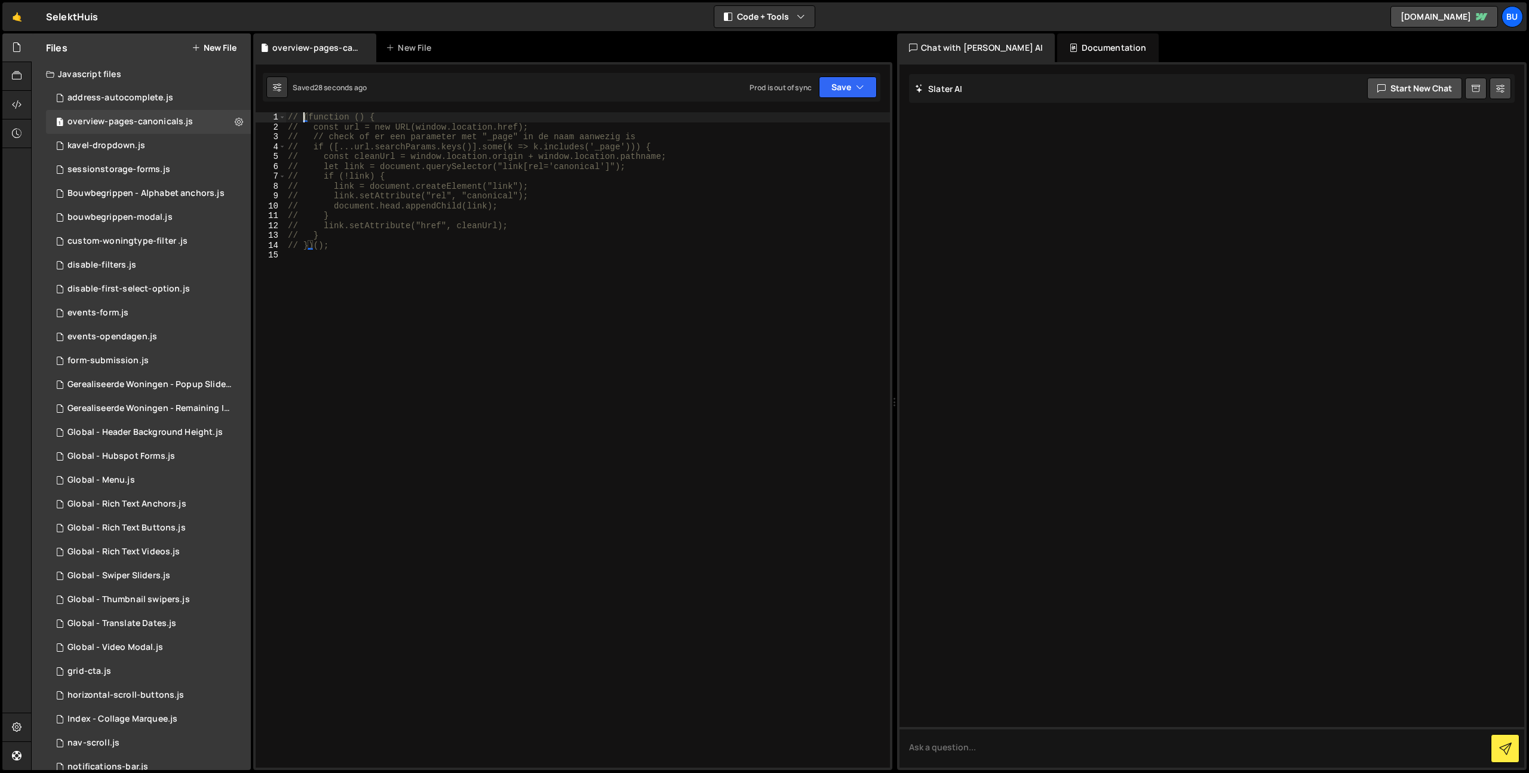
click at [513, 150] on div "// (function () { // const url = new URL(window.location.href); // // check of …" at bounding box center [588, 449] width 604 height 675
drag, startPoint x: 860, startPoint y: 89, endPoint x: 846, endPoint y: 103, distance: 19.9
click at [860, 87] on icon "button" at bounding box center [860, 87] width 8 height 12
click at [812, 161] on div "Saved 1 minute ago" at bounding box center [807, 168] width 124 height 14
drag, startPoint x: 747, startPoint y: 204, endPoint x: 679, endPoint y: 196, distance: 69.1
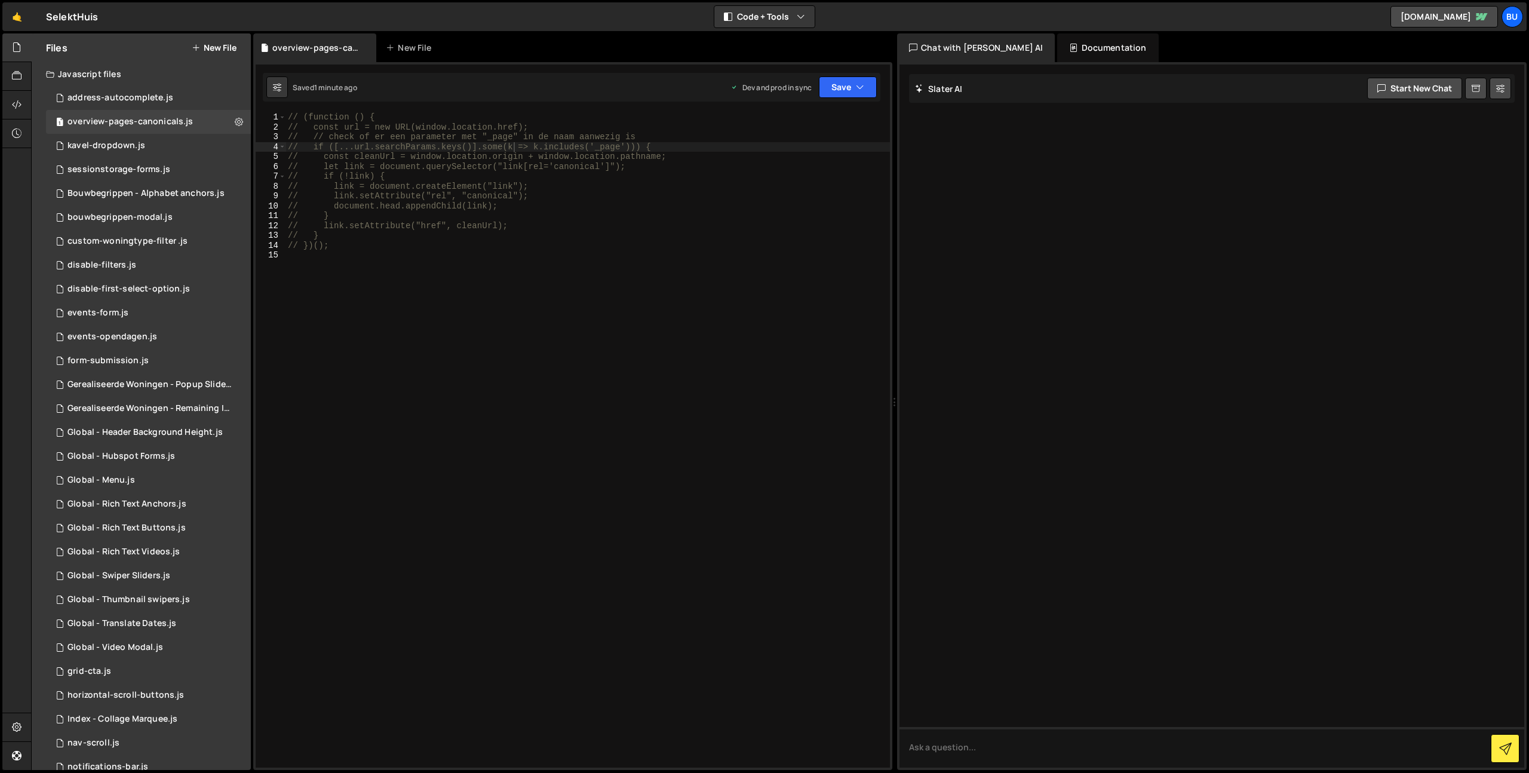
click at [747, 204] on div "// (function () { // const url = new URL(window.location.href); // // check of …" at bounding box center [588, 449] width 604 height 675
drag, startPoint x: 406, startPoint y: 286, endPoint x: 96, endPoint y: -42, distance: 451.3
click at [96, 0] on html "Projects [GEOGRAPHIC_DATA] Blog Bu Projects Your Teams Invite team member Accou…" at bounding box center [764, 386] width 1529 height 773
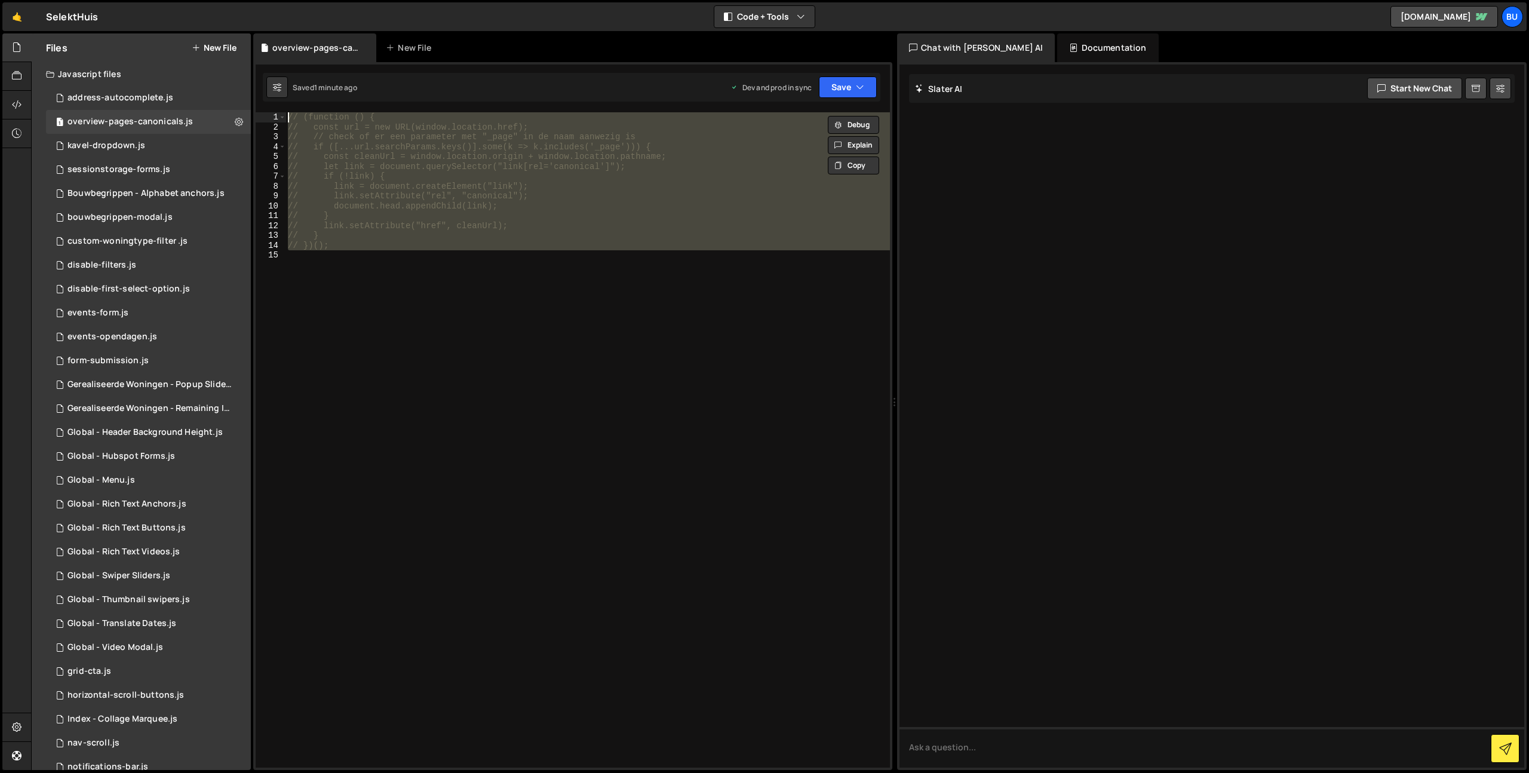
type textarea "(function () { const url = new URL(window.location.href);"
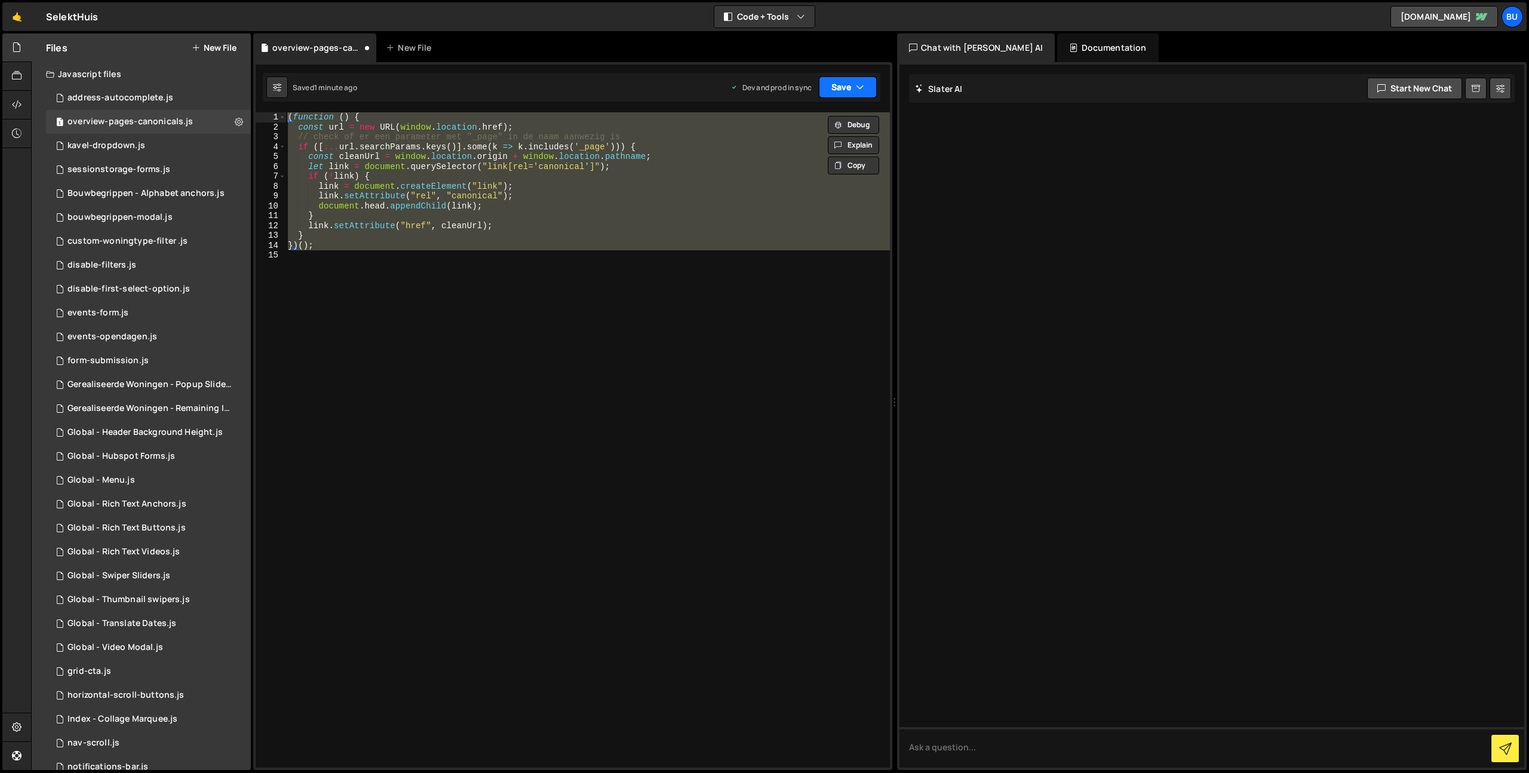
drag, startPoint x: 867, startPoint y: 84, endPoint x: 851, endPoint y: 97, distance: 21.6
click at [867, 84] on button "Save" at bounding box center [848, 87] width 58 height 22
drag, startPoint x: 821, startPoint y: 124, endPoint x: 848, endPoint y: 91, distance: 42.9
click at [821, 124] on div "Saved 1 minute ago" at bounding box center [807, 129] width 124 height 14
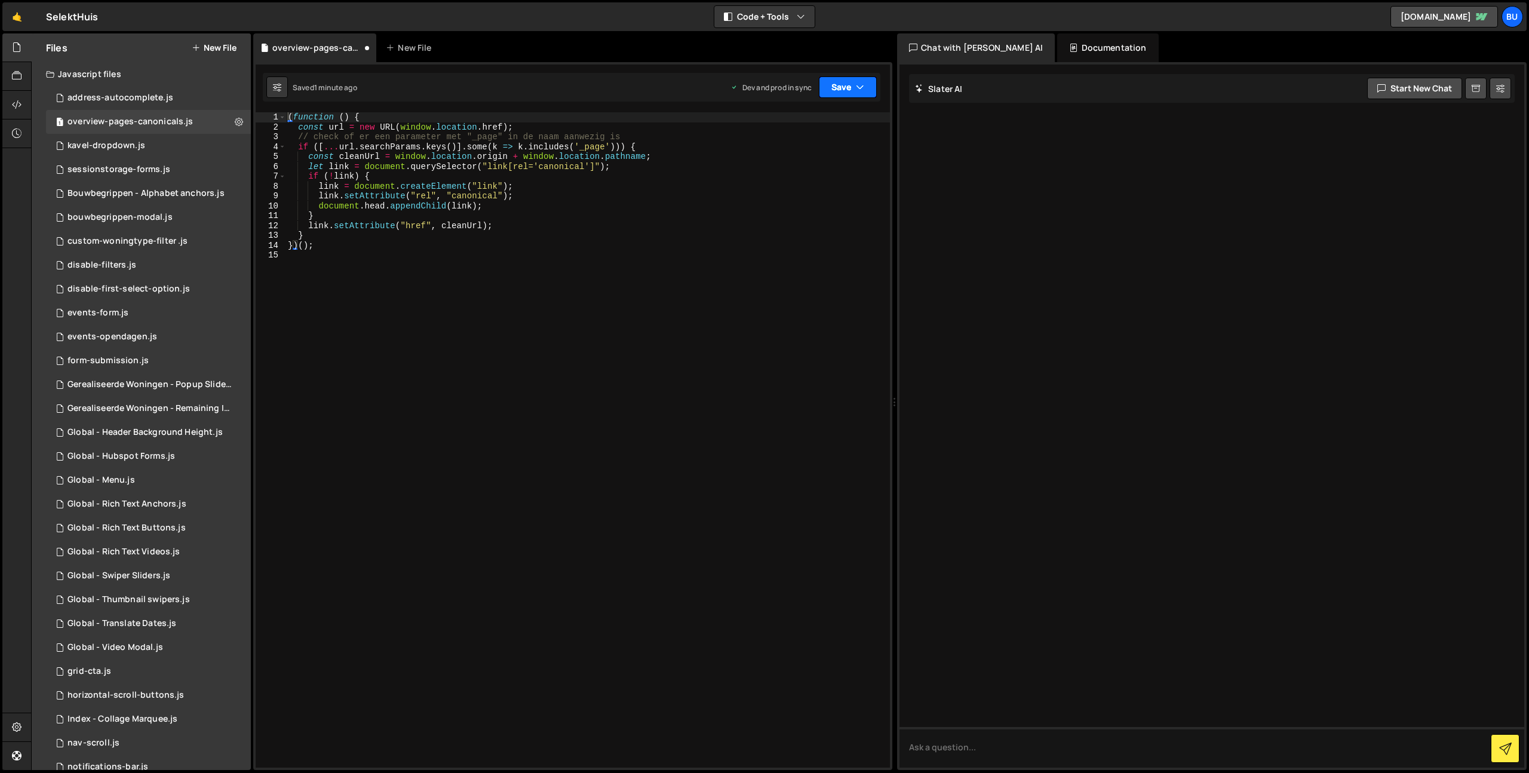
click at [856, 87] on icon "button" at bounding box center [860, 87] width 8 height 12
drag, startPoint x: 809, startPoint y: 165, endPoint x: 791, endPoint y: 146, distance: 26.2
click at [809, 165] on div "30 seconds ago" at bounding box center [793, 168] width 54 height 10
drag, startPoint x: 441, startPoint y: 245, endPoint x: 101, endPoint y: -18, distance: 429.6
click at [101, 0] on html "Projects [GEOGRAPHIC_DATA] Blog Bu Projects Your Teams Invite team member Accou…" at bounding box center [764, 386] width 1529 height 773
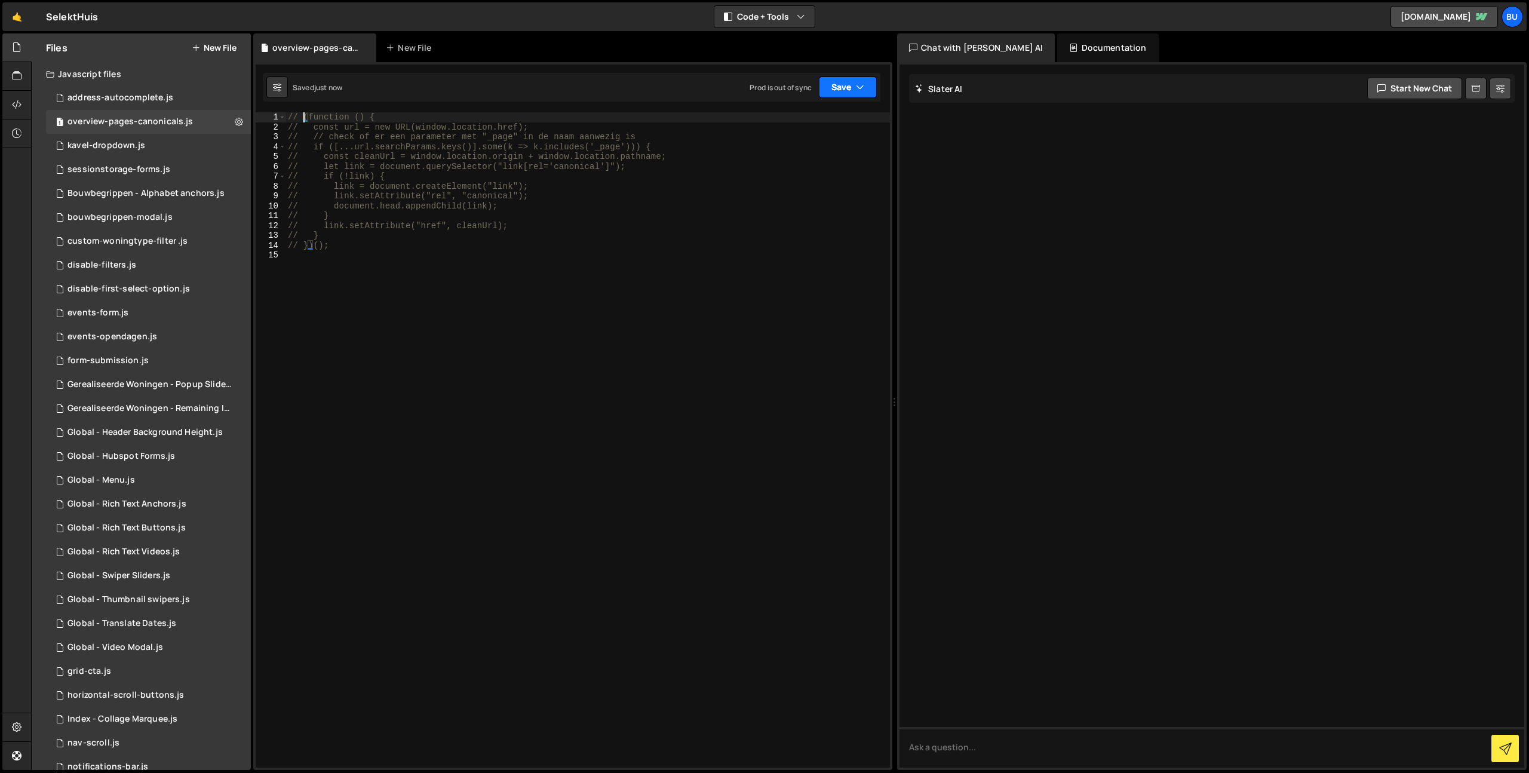
drag, startPoint x: 837, startPoint y: 89, endPoint x: 823, endPoint y: 111, distance: 26.2
click at [837, 89] on button "Save" at bounding box center [848, 87] width 58 height 22
click at [816, 128] on div "Saved just now" at bounding box center [807, 129] width 124 height 14
drag, startPoint x: 836, startPoint y: 89, endPoint x: 828, endPoint y: 130, distance: 41.5
click at [836, 89] on button "Save" at bounding box center [848, 87] width 58 height 22
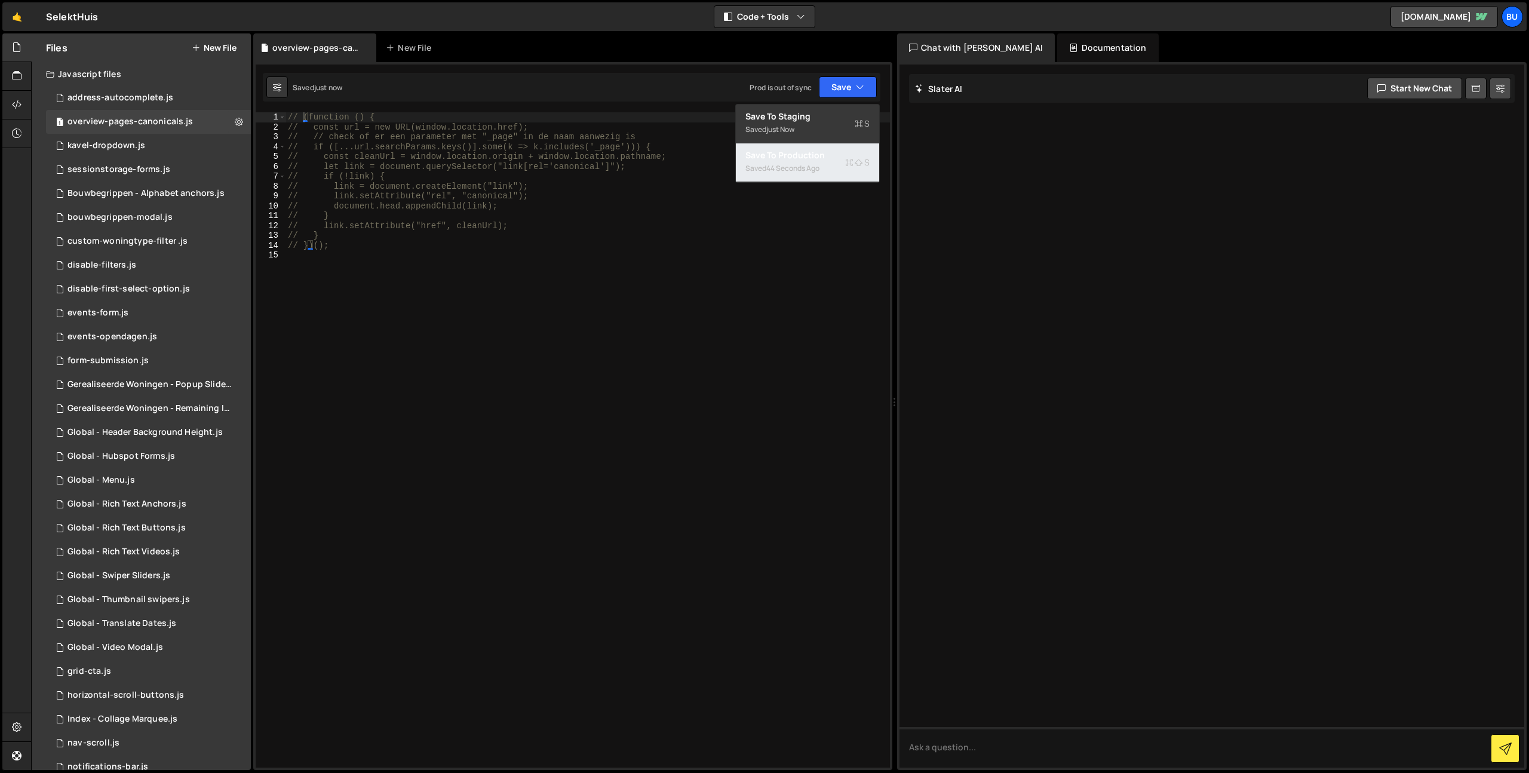
click at [817, 164] on div "44 seconds ago" at bounding box center [792, 168] width 53 height 10
click at [399, 202] on div "// (function () { // const url = new URL(window.location.href); // // check of …" at bounding box center [588, 449] width 604 height 675
type textarea "// })();"
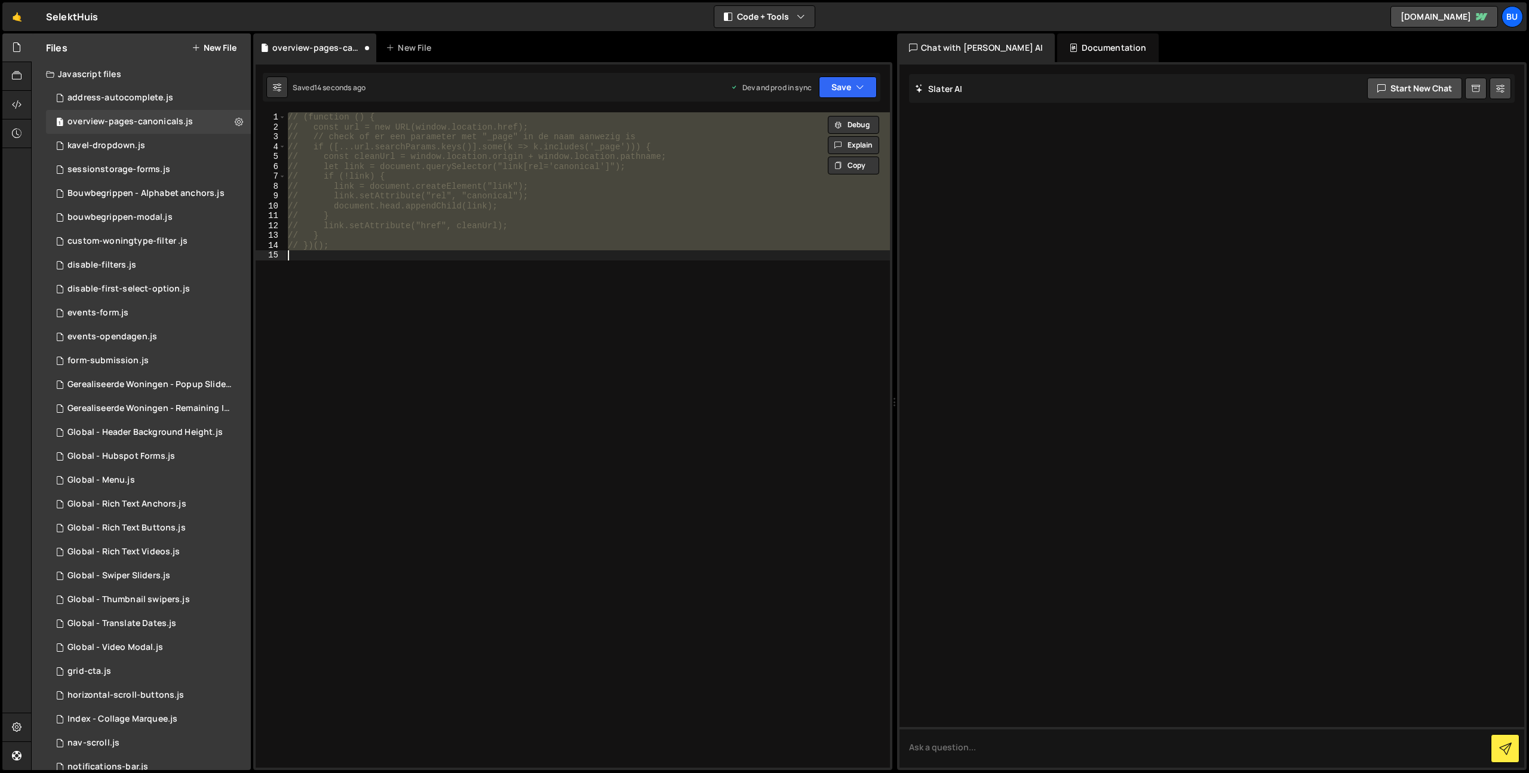
click at [524, 251] on div "// (function () { // const url = new URL(window.location.href); // // check of …" at bounding box center [588, 439] width 604 height 655
type textarea "// })();"
click at [619, 256] on div "// (function () { // const url = new URL(window.location.href); // // check of …" at bounding box center [588, 439] width 604 height 655
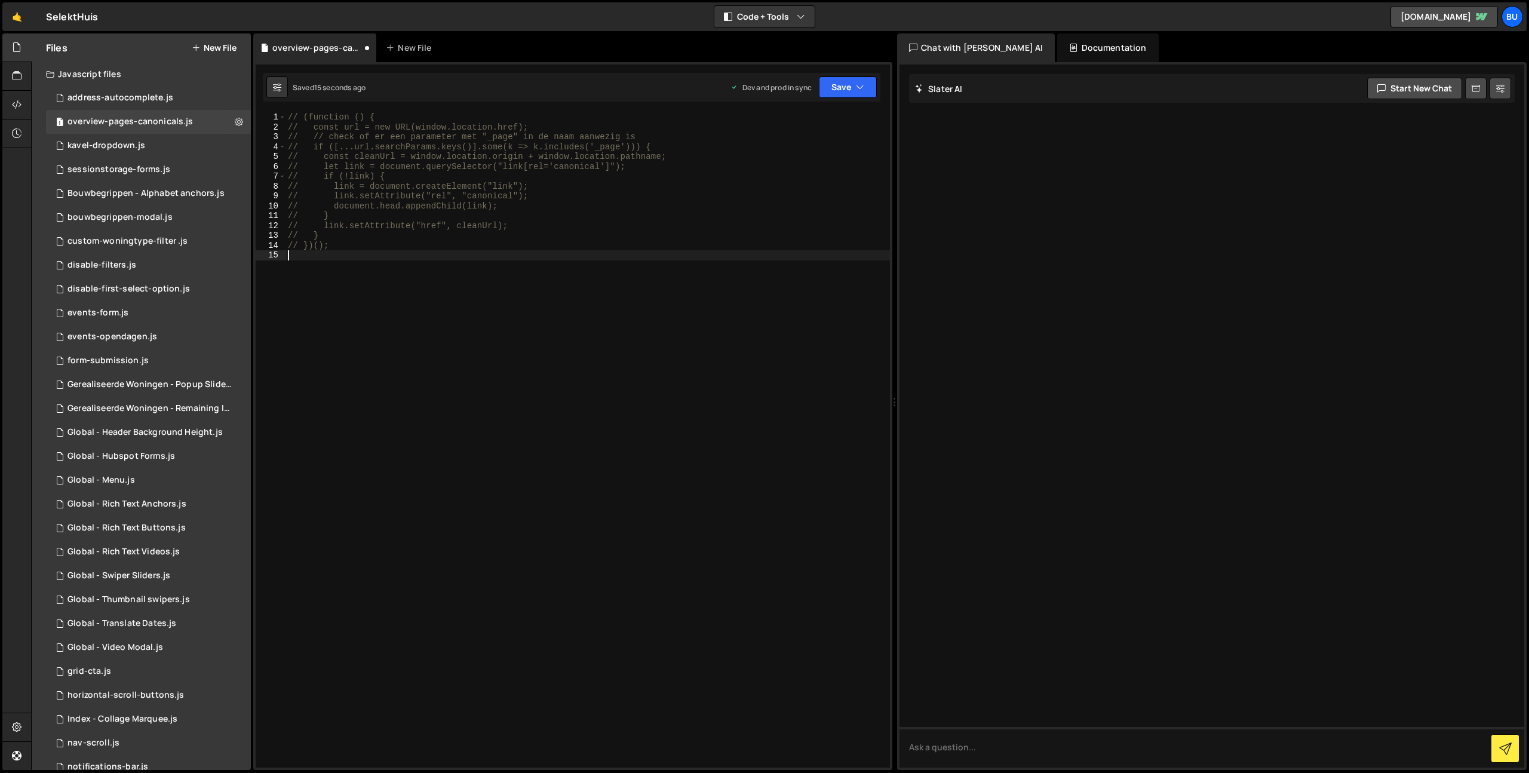
drag, startPoint x: 395, startPoint y: 275, endPoint x: 101, endPoint y: 6, distance: 398.7
click at [113, 16] on div "Hold on a sec... Are you certain you wish to leave this page? Any changes you'v…" at bounding box center [764, 386] width 1529 height 773
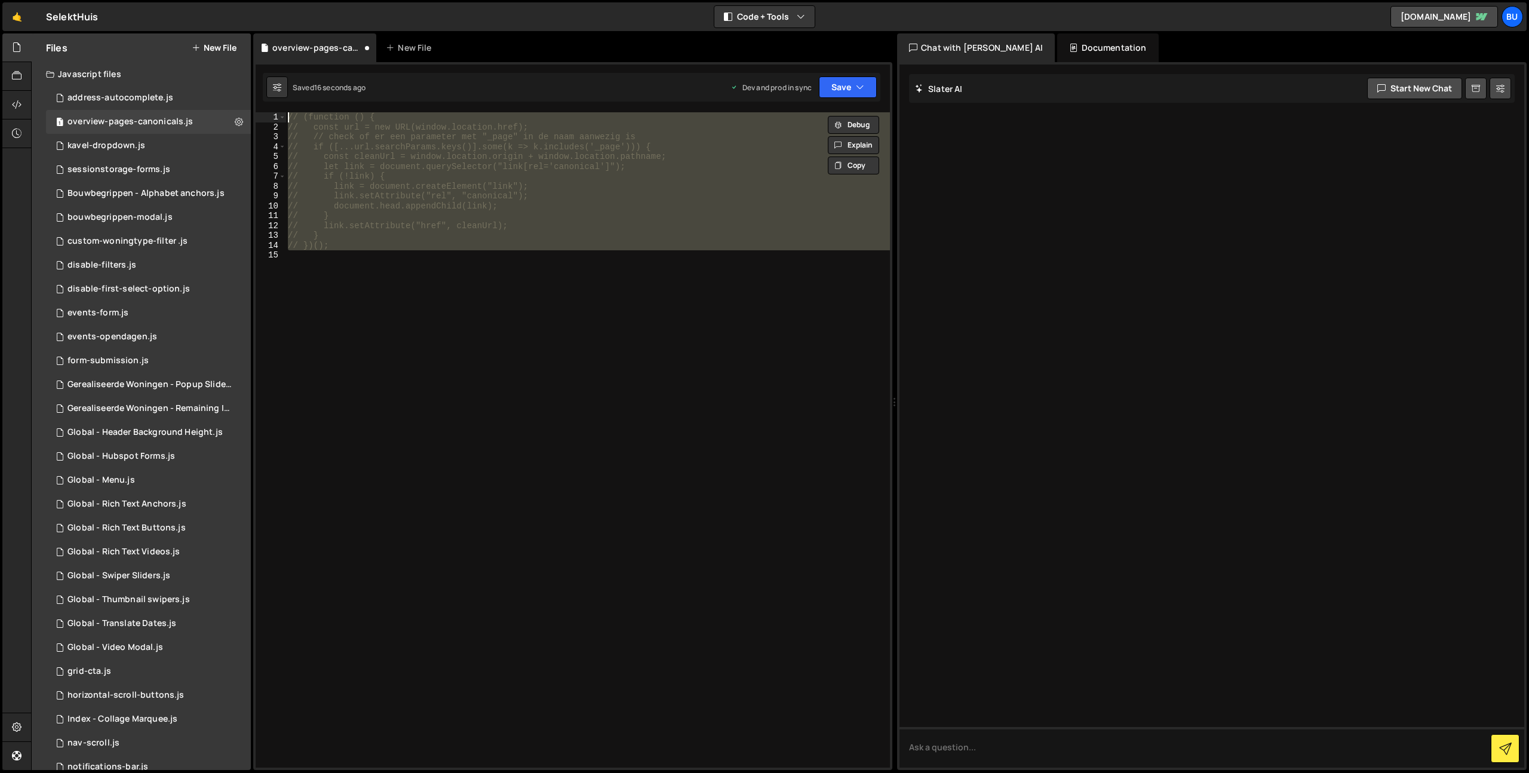
type textarea "(function () { const url = new URL(window.location.href);"
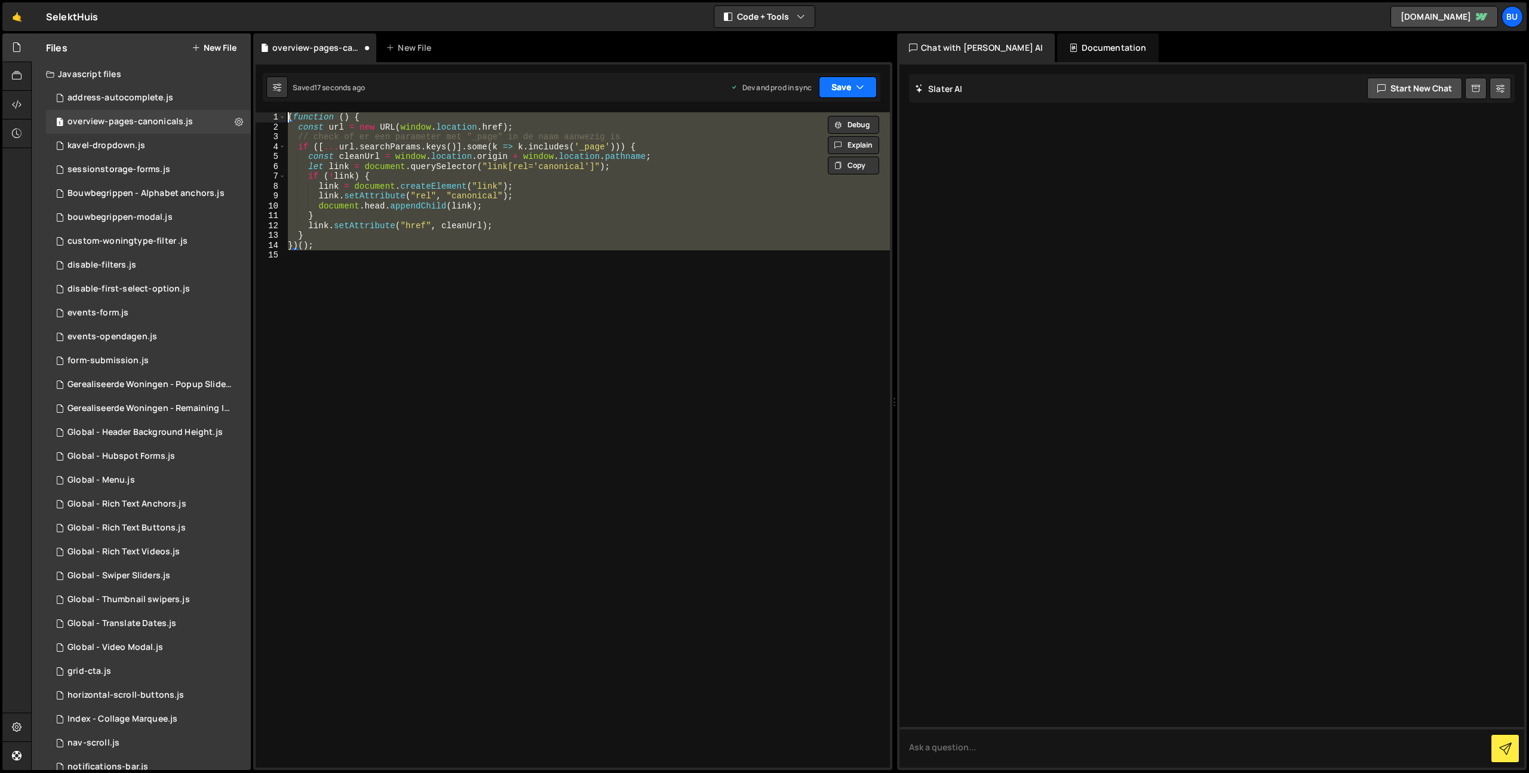
click at [867, 84] on button "Save" at bounding box center [848, 87] width 58 height 22
drag, startPoint x: 821, startPoint y: 121, endPoint x: 836, endPoint y: 102, distance: 25.1
click at [821, 121] on div "Save to Staging S" at bounding box center [807, 117] width 124 height 12
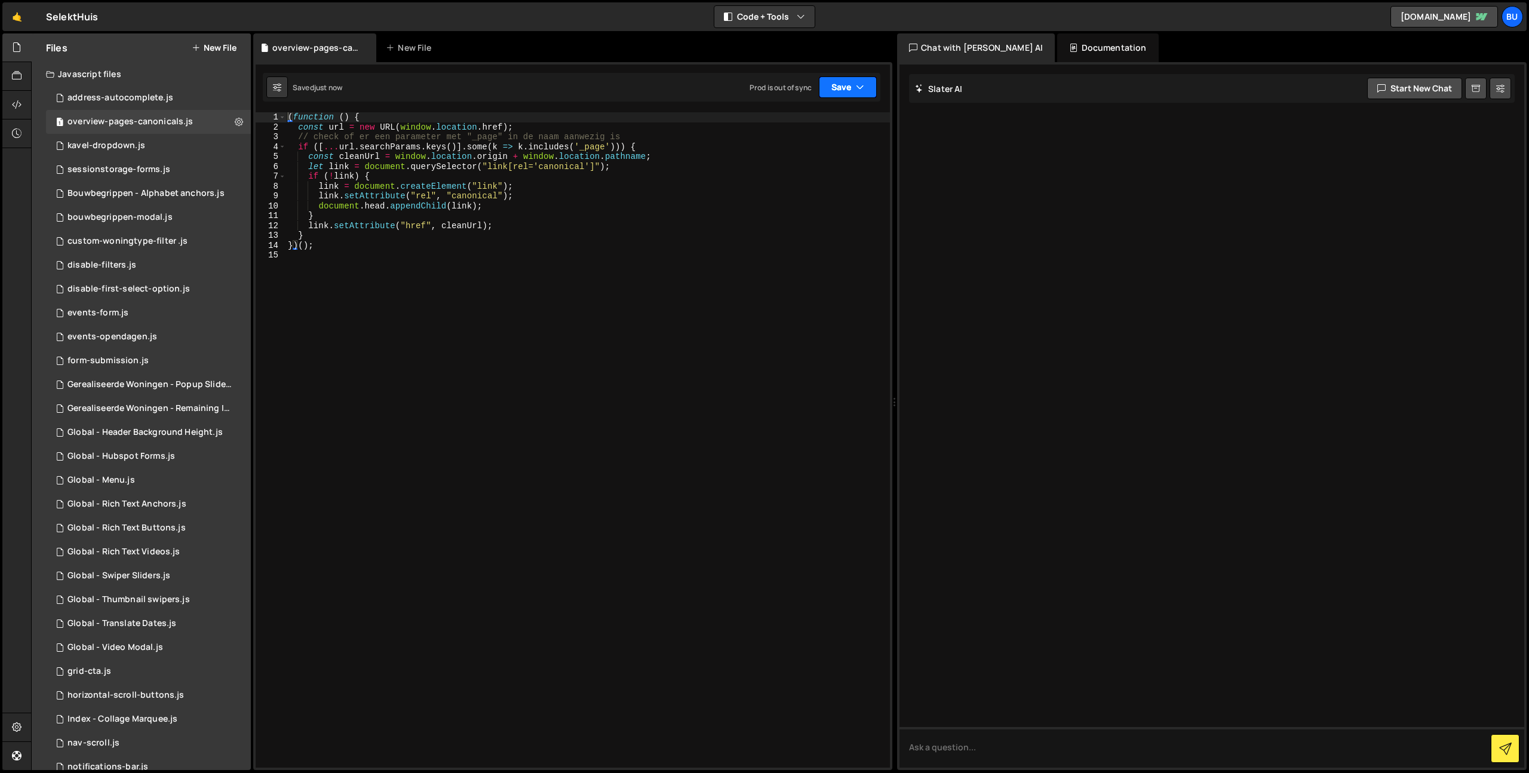
drag, startPoint x: 854, startPoint y: 87, endPoint x: 836, endPoint y: 124, distance: 41.1
click at [854, 87] on button "Save" at bounding box center [848, 87] width 58 height 22
drag, startPoint x: 806, startPoint y: 171, endPoint x: 806, endPoint y: 162, distance: 9.0
click at [806, 170] on div "15 seconds ago" at bounding box center [792, 168] width 52 height 10
